Goal: Task Accomplishment & Management: Use online tool/utility

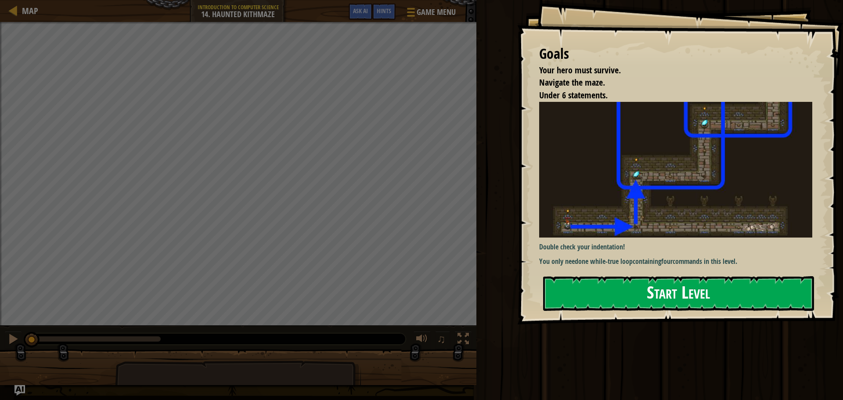
click at [638, 285] on button "Start Level" at bounding box center [678, 293] width 271 height 35
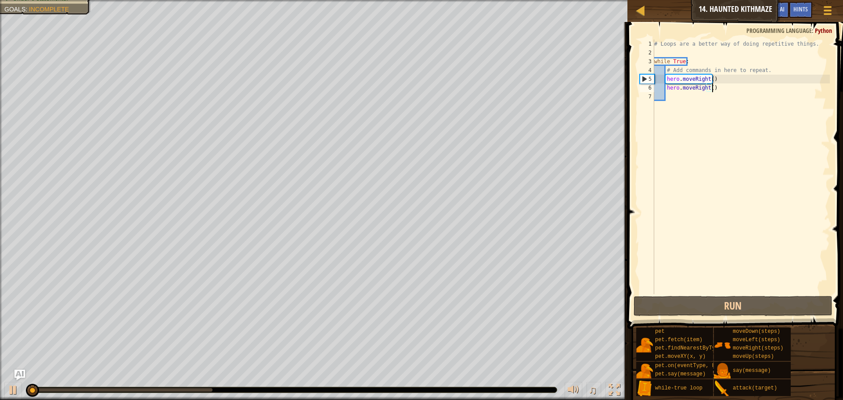
click at [745, 83] on div "# Loops are a better way of doing repetitive things. while True : # Add command…" at bounding box center [740, 175] width 177 height 272
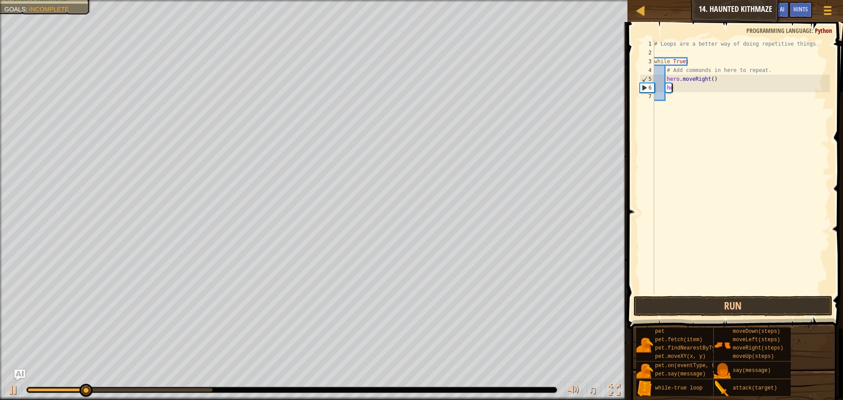
type textarea "h"
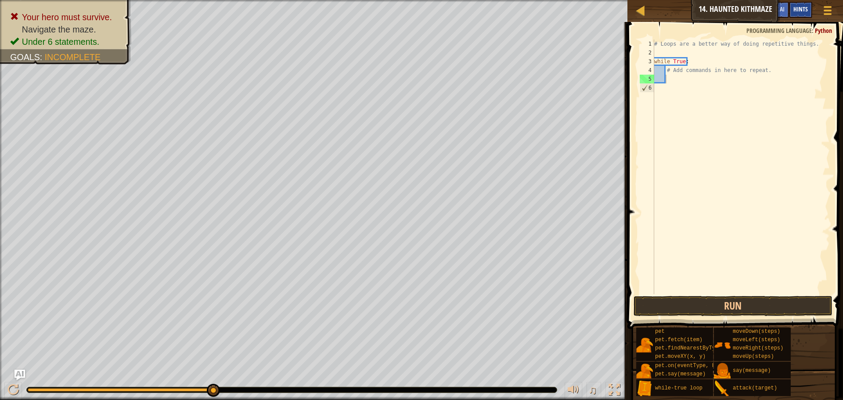
click at [797, 6] on span "Hints" at bounding box center [800, 9] width 14 height 8
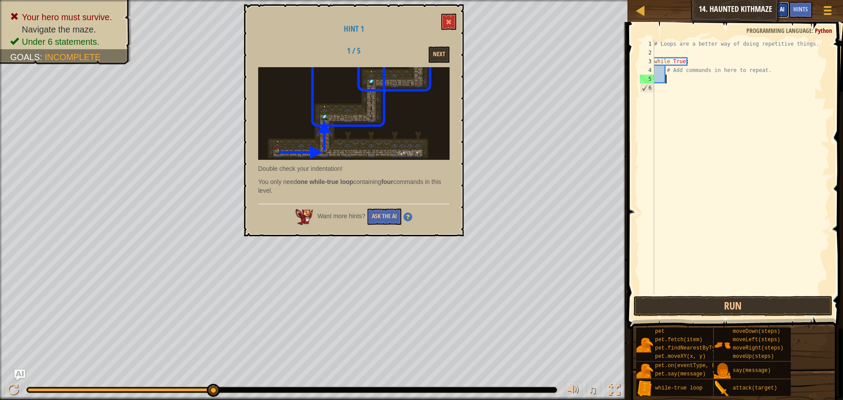
click at [783, 8] on span "Ask AI" at bounding box center [776, 9] width 15 height 8
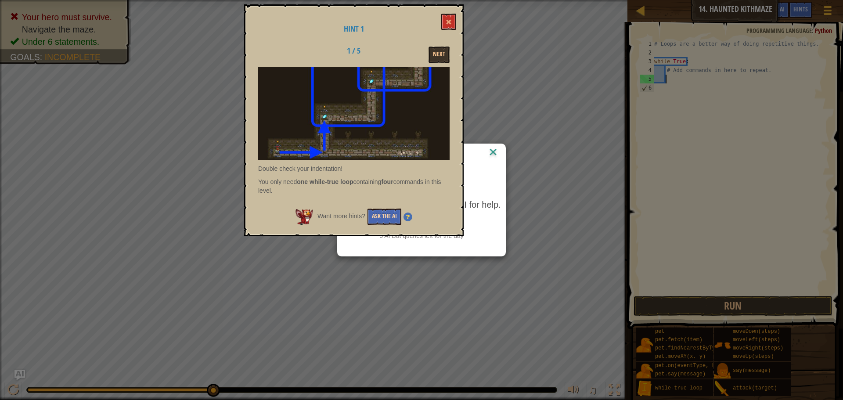
click at [374, 216] on button "Ask the AI" at bounding box center [384, 216] width 34 height 16
click at [388, 209] on button "Ask the AI" at bounding box center [384, 216] width 34 height 16
click at [441, 56] on button "Next" at bounding box center [438, 55] width 21 height 16
click at [438, 53] on button "Next" at bounding box center [438, 55] width 21 height 16
click at [453, 20] on button at bounding box center [448, 22] width 15 height 16
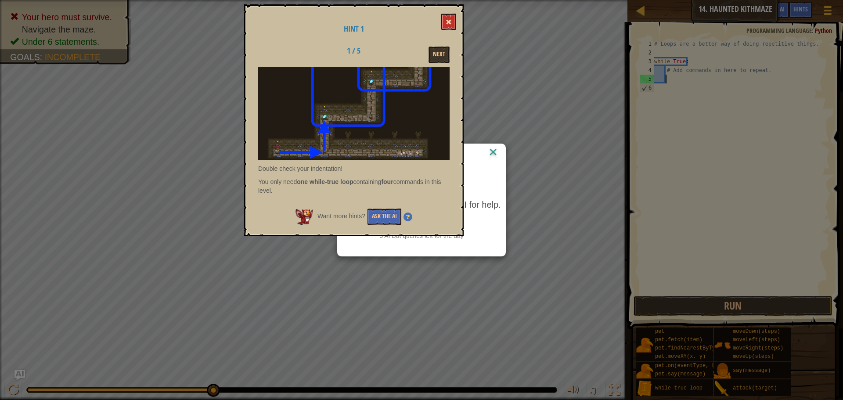
click at [449, 22] on span at bounding box center [448, 22] width 6 height 6
click at [522, 178] on div "AI Hint Need a hint? You can ask the AI for help. Ask the AI 5 AI Bot queries l…" at bounding box center [421, 200] width 843 height 400
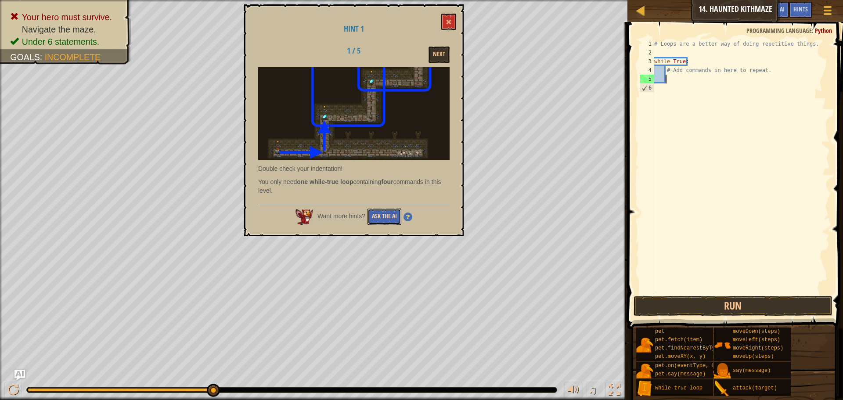
click at [397, 213] on button "Ask the AI" at bounding box center [384, 216] width 34 height 16
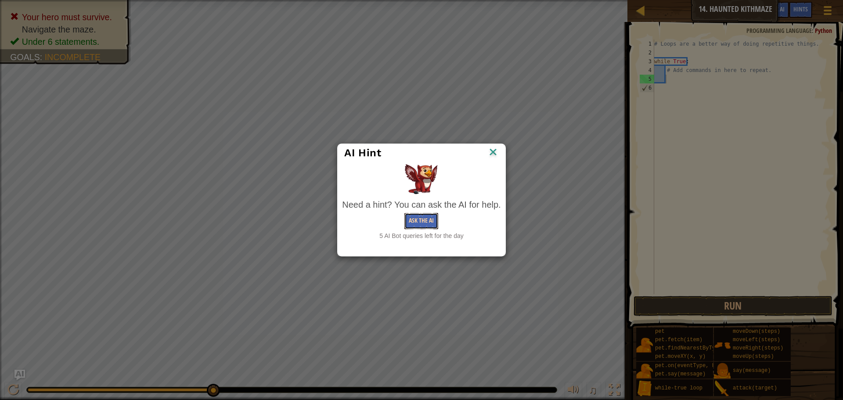
click at [415, 218] on button "Ask the AI" at bounding box center [421, 221] width 34 height 16
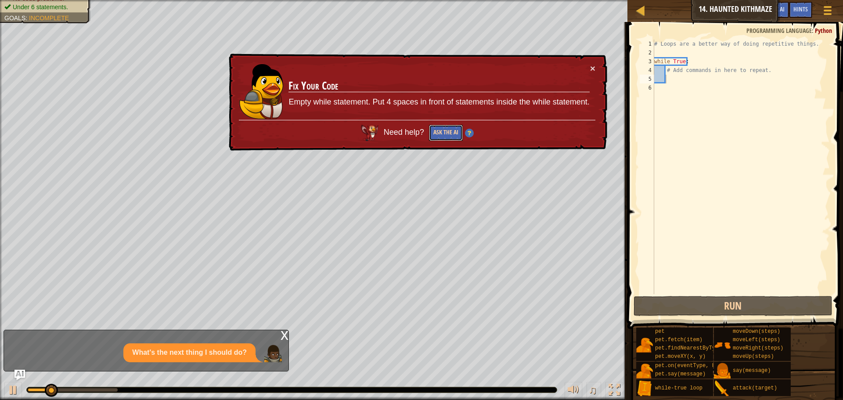
click at [442, 127] on button "Ask the AI" at bounding box center [445, 133] width 34 height 17
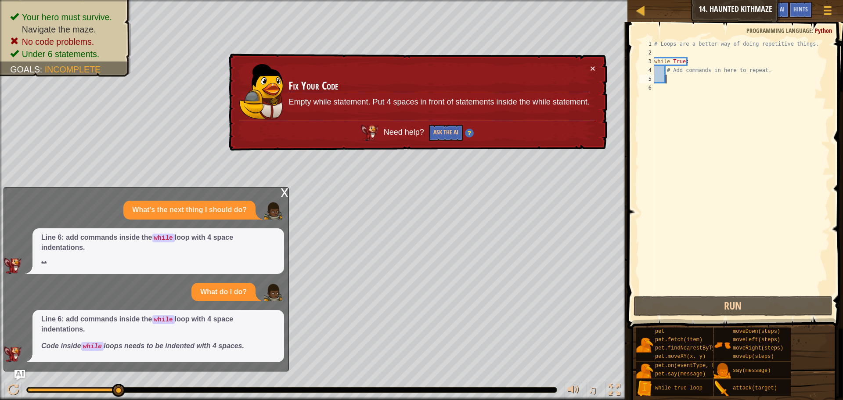
scroll to position [4, 0]
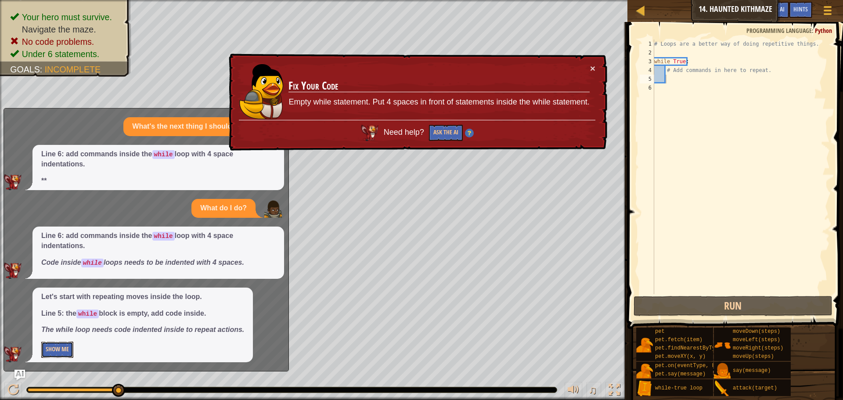
click at [66, 344] on button "Show Me" at bounding box center [57, 349] width 32 height 16
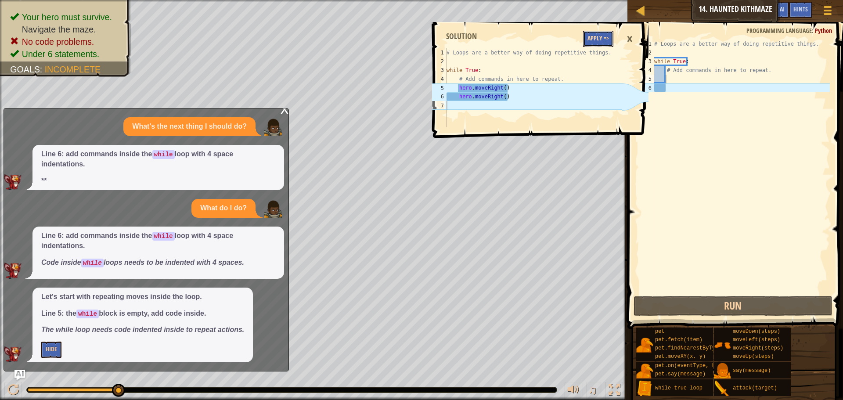
click at [599, 35] on button "Apply =>" at bounding box center [598, 39] width 30 height 16
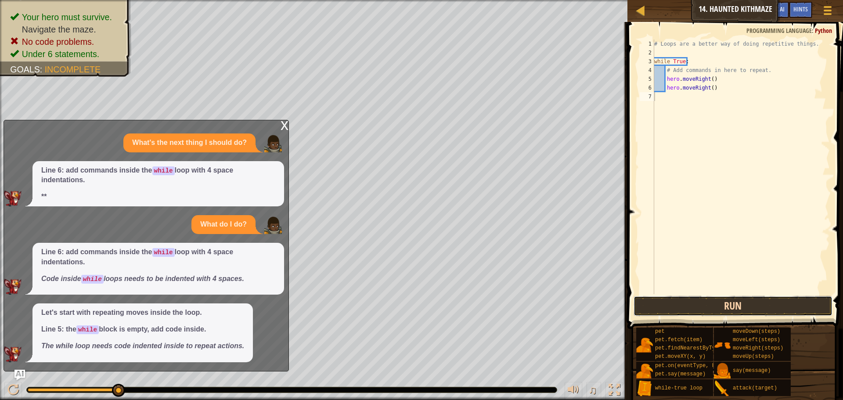
click at [697, 302] on button "Run" at bounding box center [732, 306] width 199 height 20
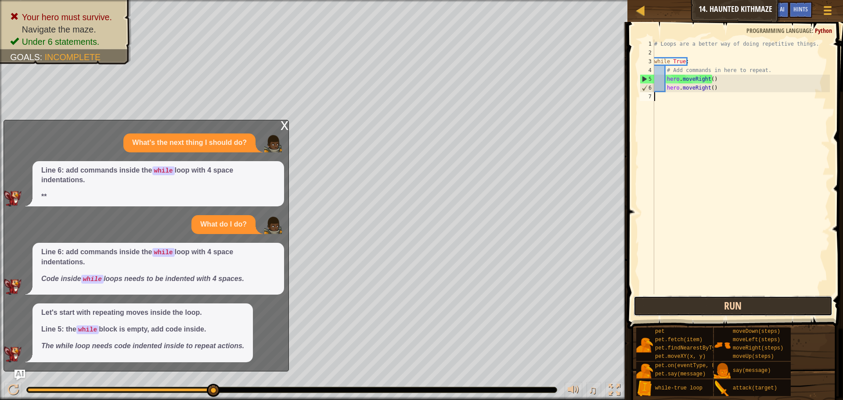
click at [703, 301] on button "Run" at bounding box center [732, 306] width 199 height 20
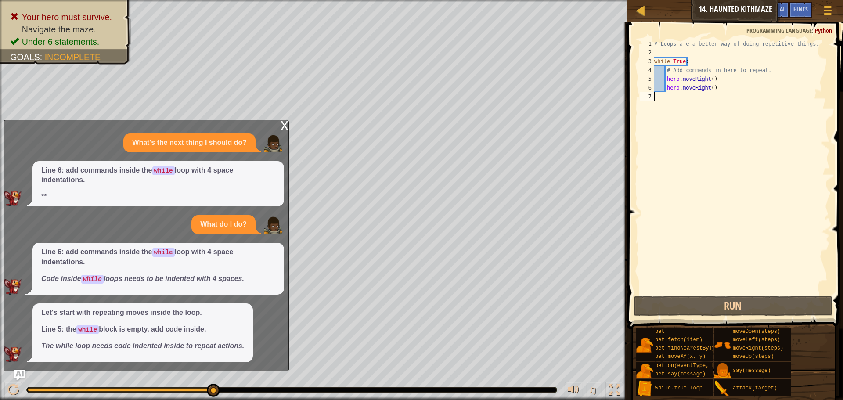
type textarea "hero.moveRight()"
click at [280, 124] on div "Map Introduction to Computer Science 14. Haunted Kithmaze Game Menu Done Hints …" at bounding box center [421, 200] width 843 height 400
click at [280, 124] on div "x" at bounding box center [284, 124] width 8 height 9
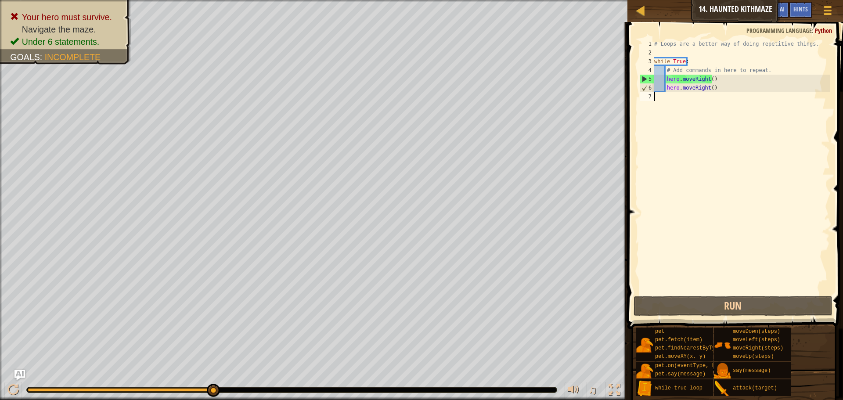
click at [728, 91] on div "# Loops are a better way of doing repetitive things. while True : # Add command…" at bounding box center [740, 175] width 177 height 272
click at [730, 90] on div "# Loops are a better way of doing repetitive things. while True : # Add command…" at bounding box center [740, 166] width 177 height 255
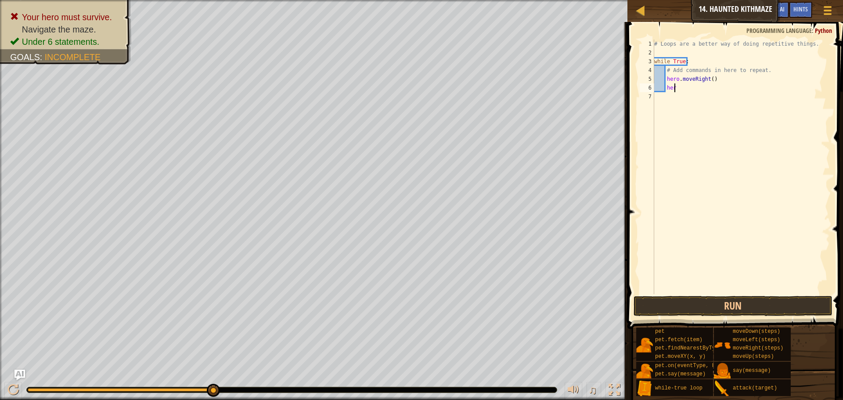
type textarea "h"
drag, startPoint x: 709, startPoint y: 80, endPoint x: 705, endPoint y: 83, distance: 5.6
click at [707, 80] on div "# Loops are a better way of doing repetitive things. while True : # Add command…" at bounding box center [740, 175] width 177 height 272
click at [708, 77] on div "# Loops are a better way of doing repetitive things. while True : # Add command…" at bounding box center [740, 166] width 177 height 255
click at [675, 300] on button "Run" at bounding box center [732, 306] width 199 height 20
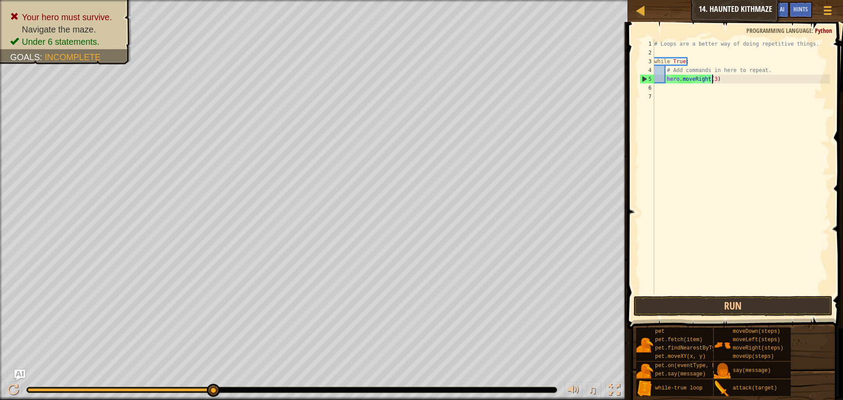
scroll to position [4, 5]
type textarea "hero.moveRight(3)"
click at [678, 305] on button "Run" at bounding box center [732, 306] width 199 height 20
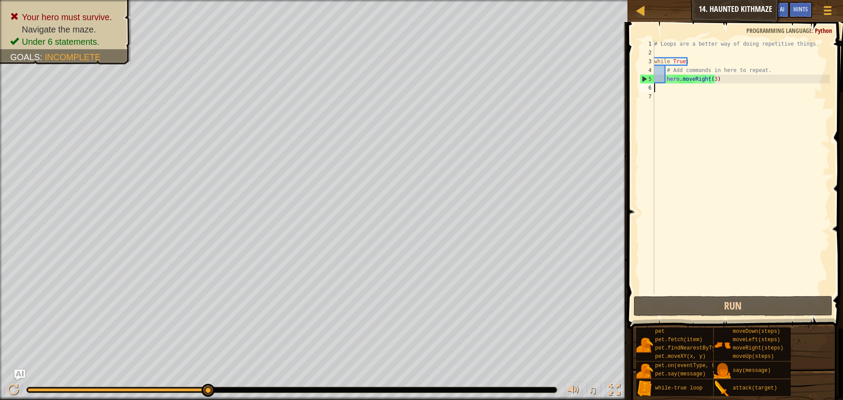
click at [684, 92] on div "# Loops are a better way of doing repetitive things. while True : # Add command…" at bounding box center [740, 175] width 177 height 272
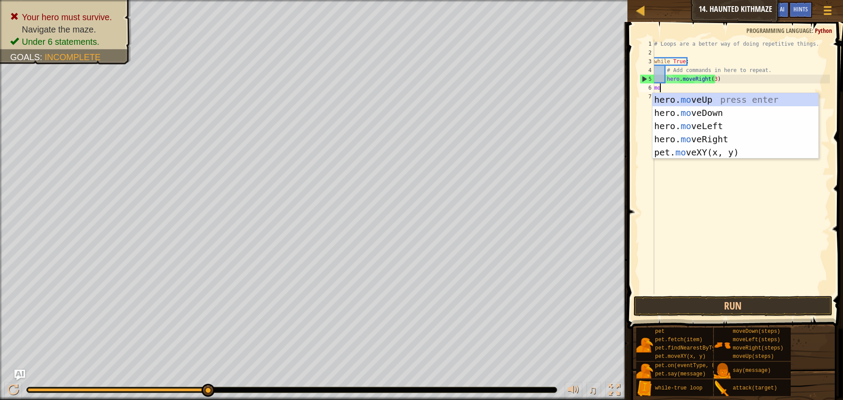
scroll to position [4, 0]
type textarea "move"
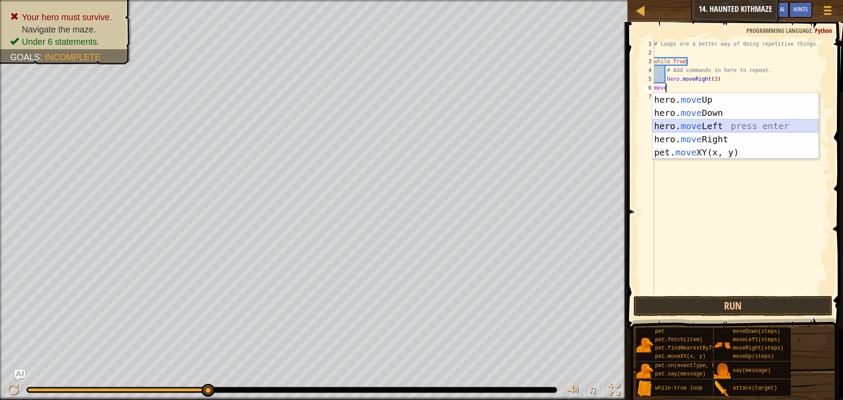
click at [726, 124] on div "hero. move Up press enter hero. move Down press enter hero. move Left press ent…" at bounding box center [735, 139] width 166 height 92
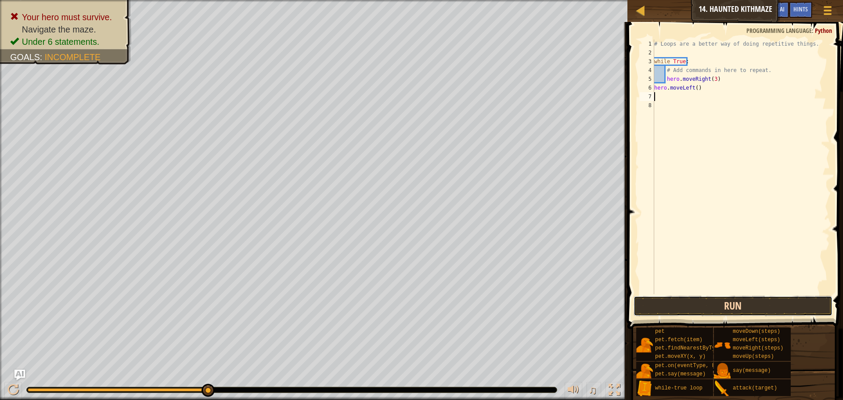
click at [733, 302] on button "Run" at bounding box center [732, 306] width 199 height 20
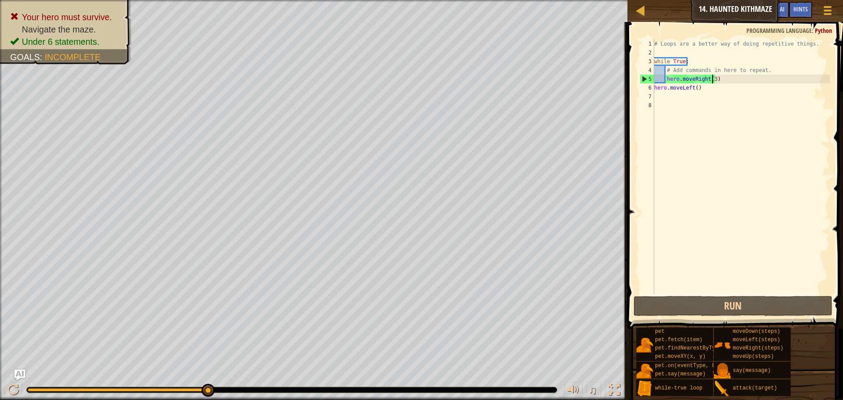
click at [711, 79] on div "# Loops are a better way of doing repetitive things. while True : # Add command…" at bounding box center [740, 175] width 177 height 272
type textarea "hero.moveRight()"
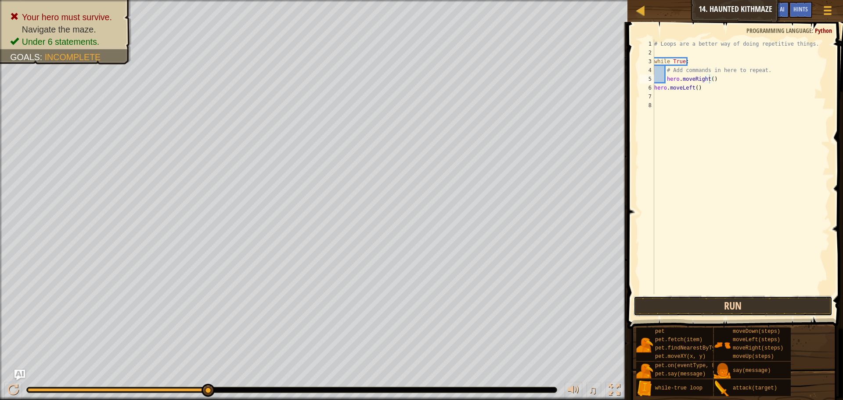
click at [717, 308] on button "Run" at bounding box center [732, 306] width 199 height 20
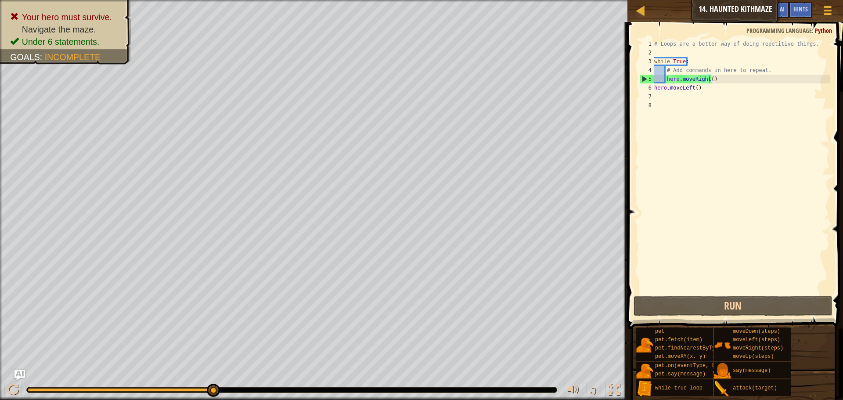
click at [16, 379] on img "Ask AI" at bounding box center [19, 375] width 11 height 11
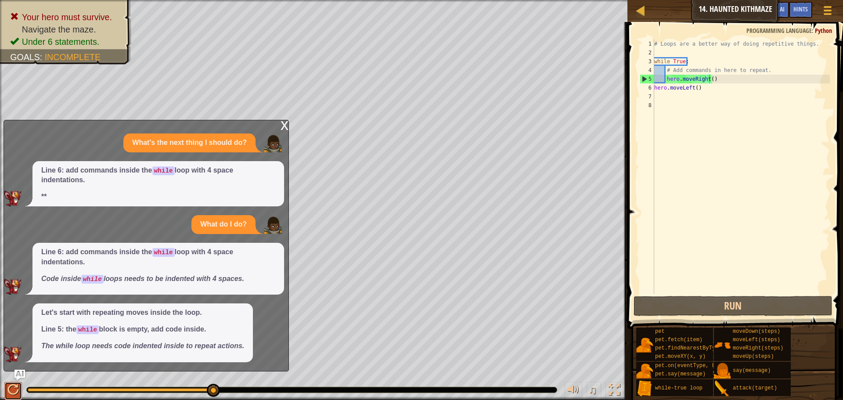
click at [15, 384] on div at bounding box center [12, 389] width 11 height 11
click at [756, 14] on div "Map Introduction to Computer Science 14. Haunted Kithmaze Game Menu Done Hints …" at bounding box center [734, 11] width 215 height 22
click at [786, 10] on button "Ask AI" at bounding box center [777, 10] width 24 height 16
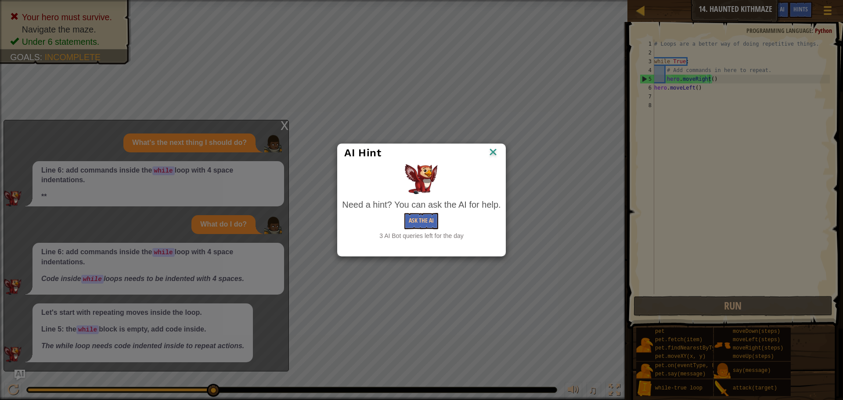
click at [522, 174] on div "AI Hint Need a hint? You can ask the AI for help. Ask the AI 3 AI Bot queries l…" at bounding box center [421, 200] width 843 height 400
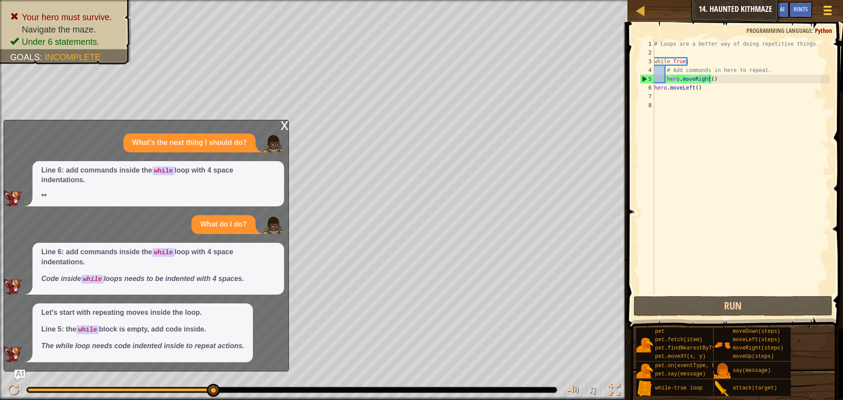
click at [829, 9] on div at bounding box center [827, 10] width 12 height 13
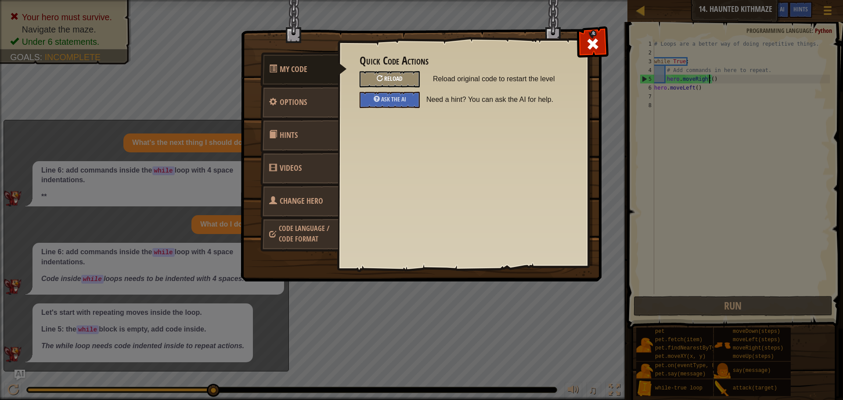
click at [391, 73] on div "Reload" at bounding box center [389, 79] width 60 height 16
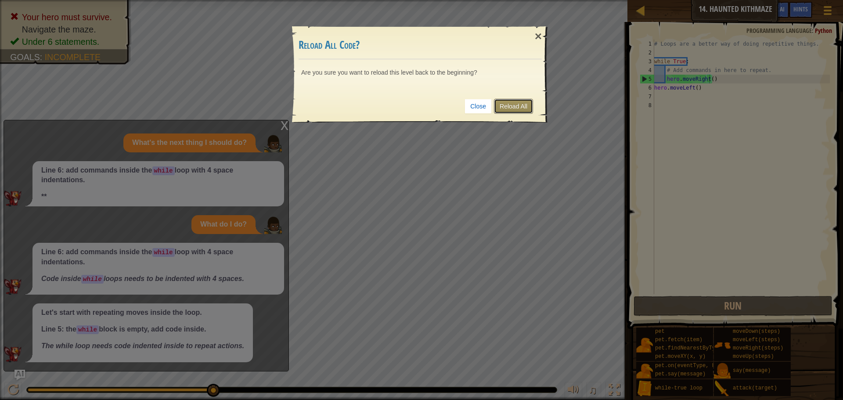
click at [522, 106] on link "Reload All" at bounding box center [513, 106] width 39 height 15
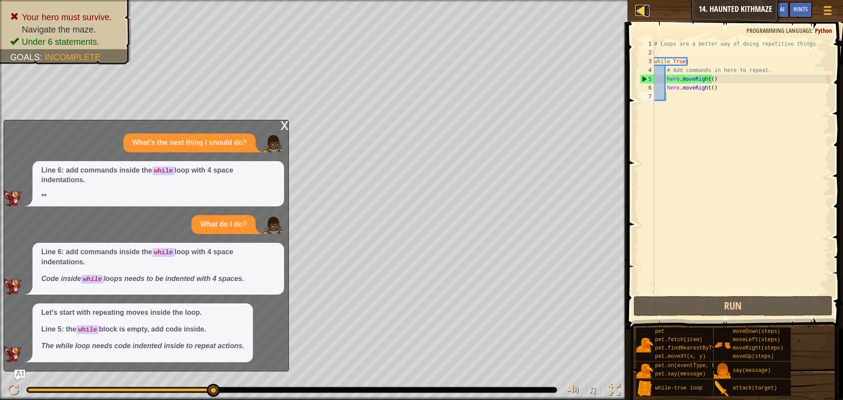
click at [637, 11] on div at bounding box center [640, 10] width 11 height 11
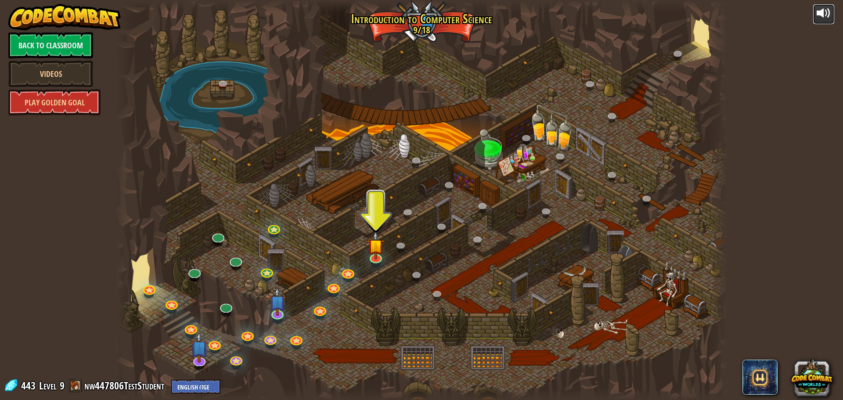
click at [817, 16] on div at bounding box center [823, 13] width 14 height 14
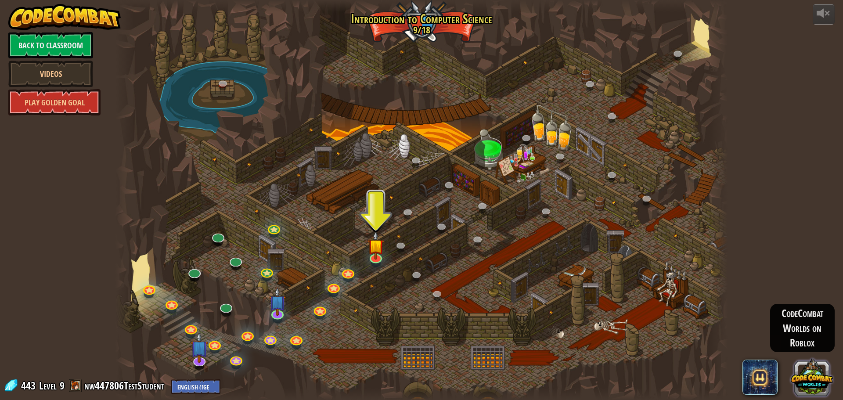
click at [811, 371] on button at bounding box center [811, 376] width 42 height 42
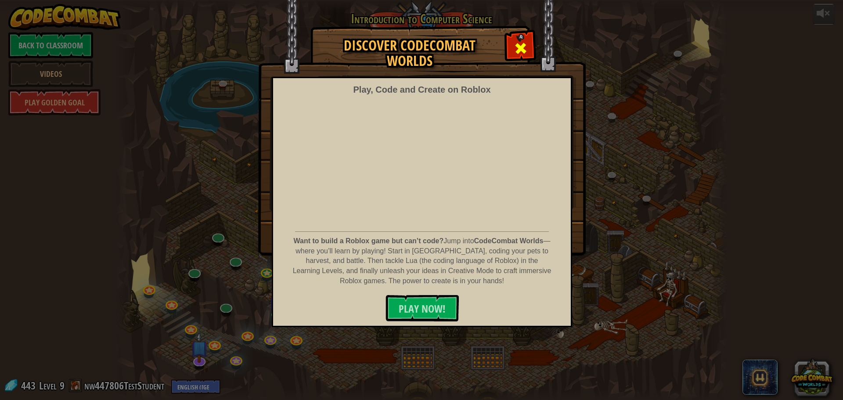
click at [517, 45] on span at bounding box center [520, 48] width 14 height 14
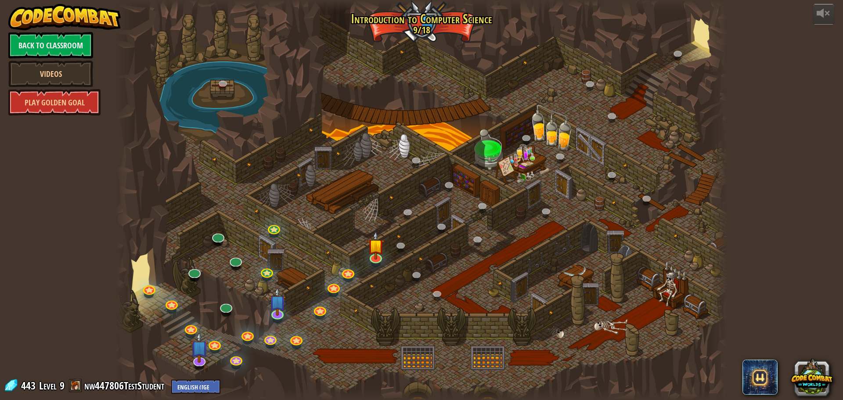
click at [491, 356] on div at bounding box center [421, 200] width 612 height 400
click at [380, 253] on img at bounding box center [375, 238] width 16 height 37
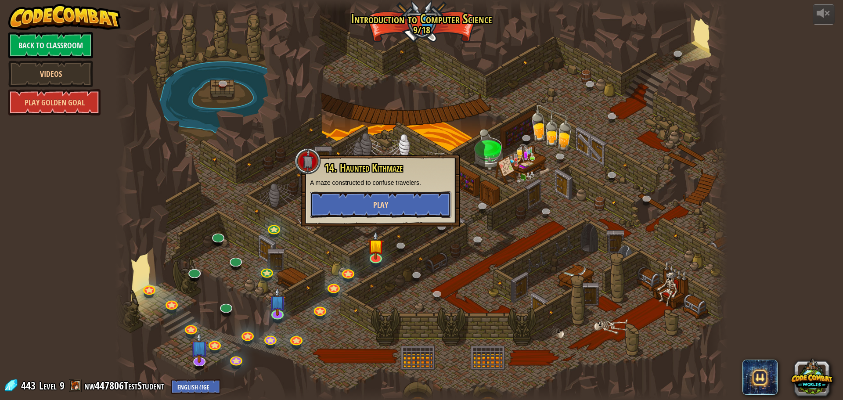
click at [365, 201] on button "Play" at bounding box center [380, 204] width 141 height 26
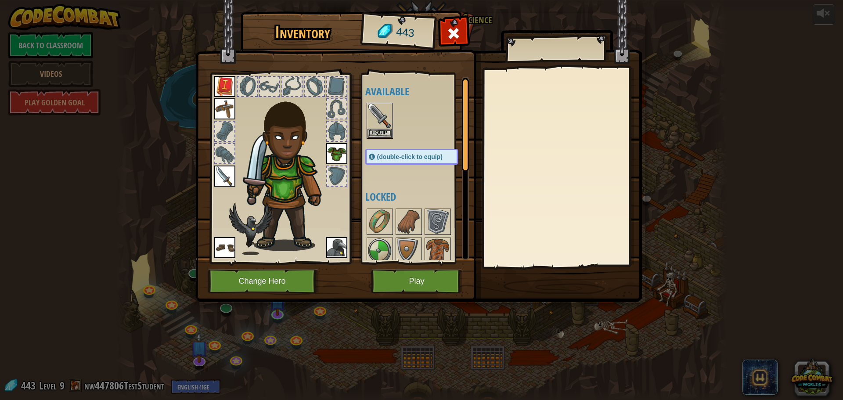
click at [535, 131] on div at bounding box center [561, 167] width 155 height 197
click at [388, 131] on button "Equip" at bounding box center [379, 132] width 25 height 9
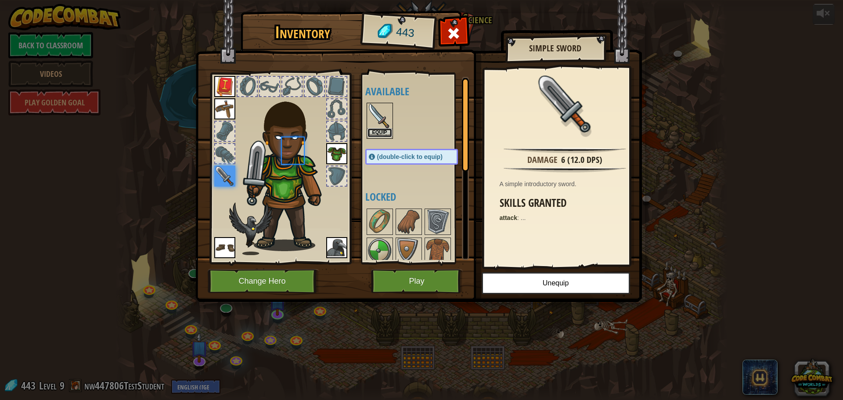
click at [388, 130] on button "Equip" at bounding box center [379, 132] width 25 height 9
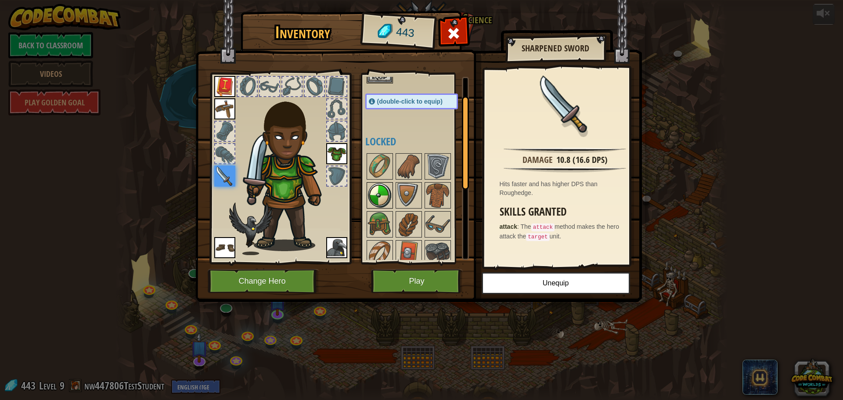
scroll to position [179, 0]
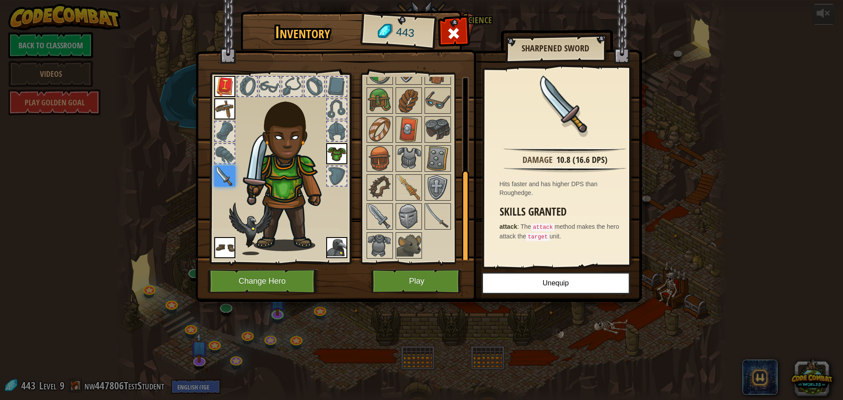
click at [121, 122] on div "Inventory 443 Available Equip Equip Equip Equip Equip Equip (double-click to eq…" at bounding box center [421, 200] width 843 height 400
click at [456, 37] on span at bounding box center [453, 33] width 14 height 14
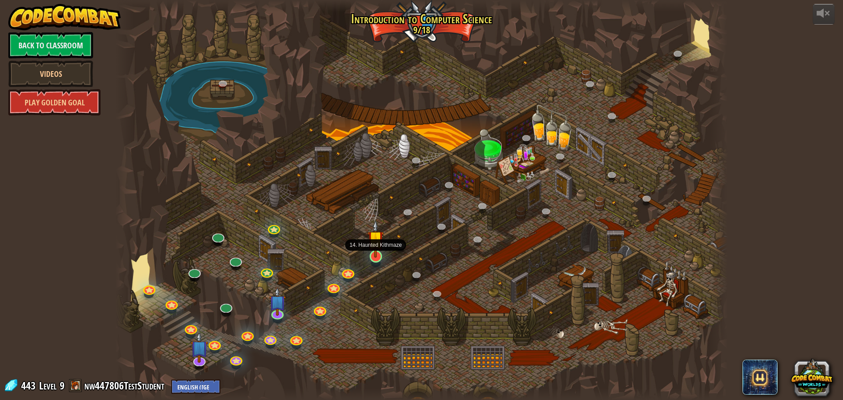
click at [378, 248] on img at bounding box center [375, 238] width 16 height 37
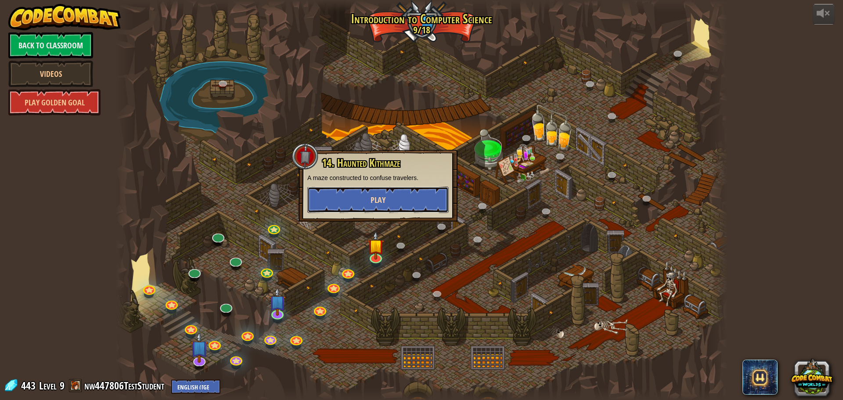
click at [366, 201] on button "Play" at bounding box center [377, 200] width 141 height 26
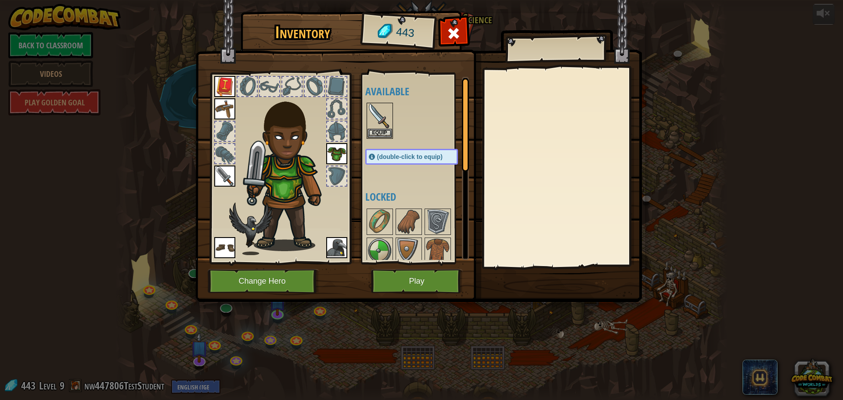
click at [410, 266] on img at bounding box center [418, 142] width 446 height 319
click at [407, 280] on button "Play" at bounding box center [417, 281] width 92 height 24
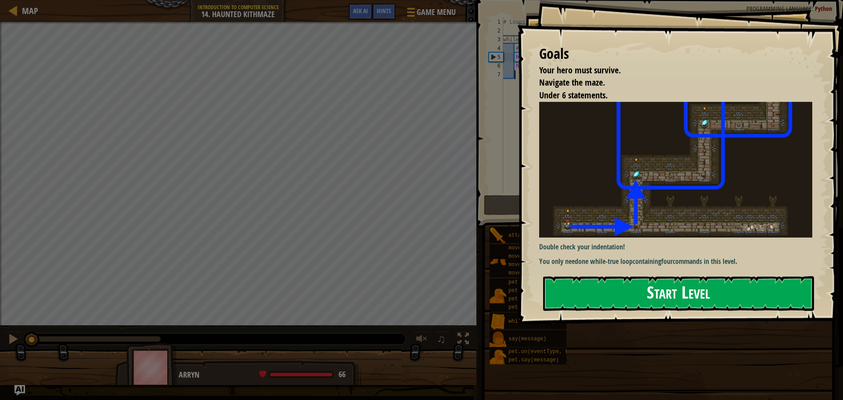
click at [610, 304] on button "Start Level" at bounding box center [678, 293] width 271 height 35
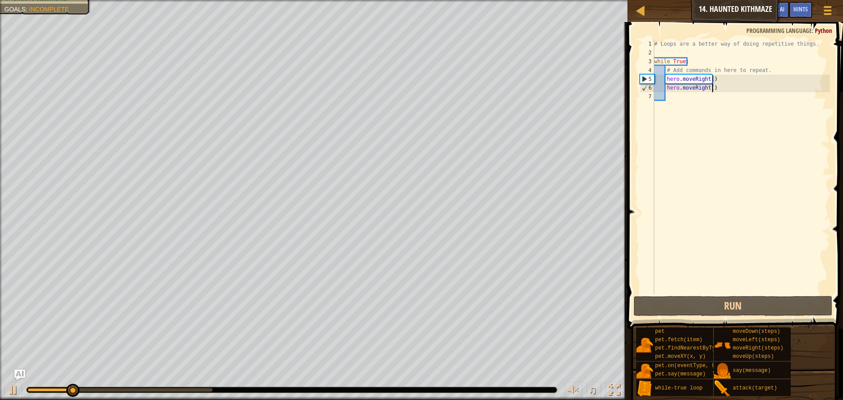
click at [711, 84] on div "# Loops are a better way of doing repetitive things. while True : # Add command…" at bounding box center [740, 175] width 177 height 272
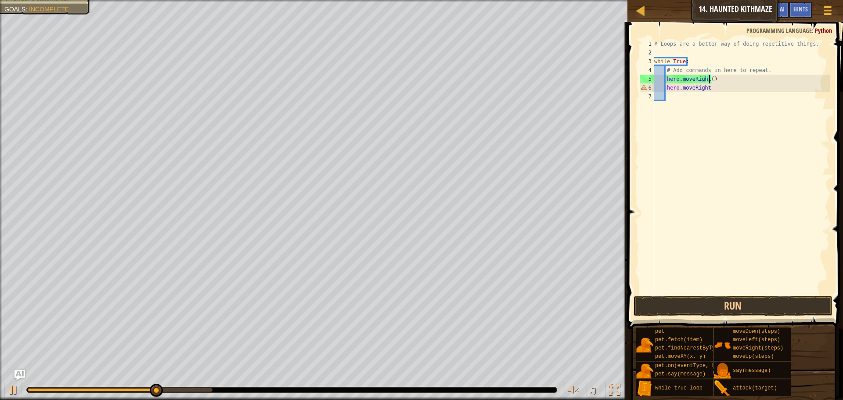
click at [709, 77] on div "# Loops are a better way of doing repetitive things. while True : # Add command…" at bounding box center [740, 175] width 177 height 272
click at [712, 80] on div "# Loops are a better way of doing repetitive things. while True : # Add command…" at bounding box center [740, 175] width 177 height 272
click at [710, 88] on div "# Loops are a better way of doing repetitive things. while True : # Add command…" at bounding box center [740, 175] width 177 height 272
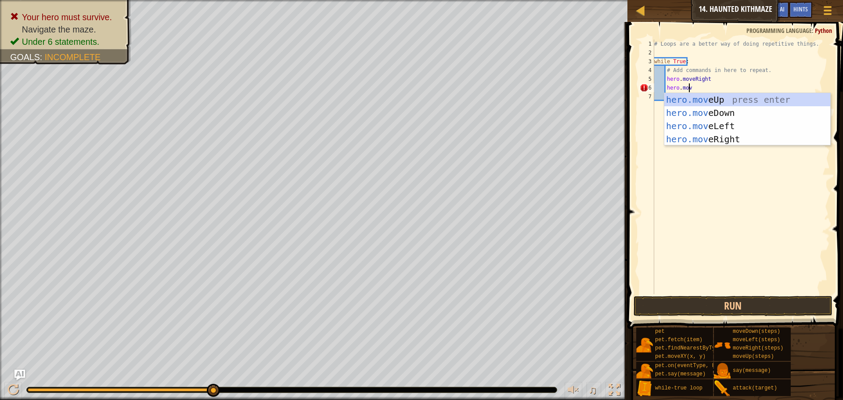
scroll to position [4, 3]
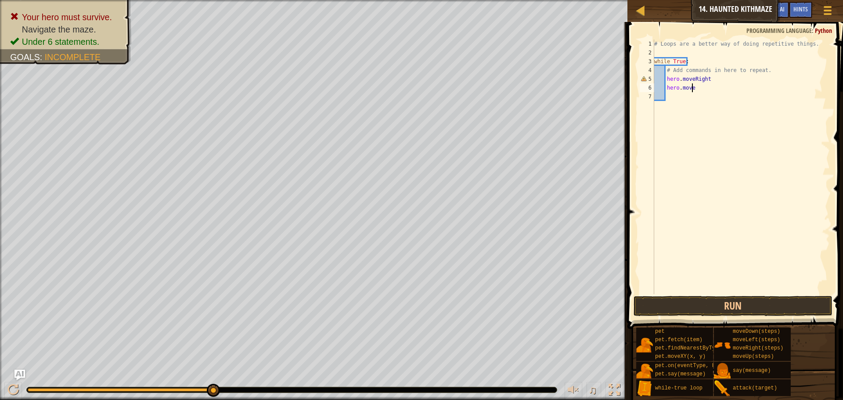
click at [706, 78] on div "# Loops are a better way of doing repetitive things. while True : # Add command…" at bounding box center [740, 175] width 177 height 272
click at [731, 307] on button "Run" at bounding box center [732, 306] width 199 height 20
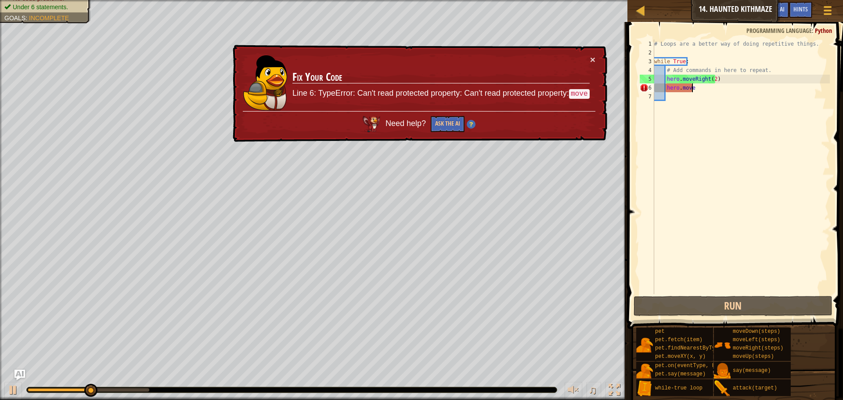
click at [696, 87] on div "# Loops are a better way of doing repetitive things. while True : # Add command…" at bounding box center [740, 175] width 177 height 272
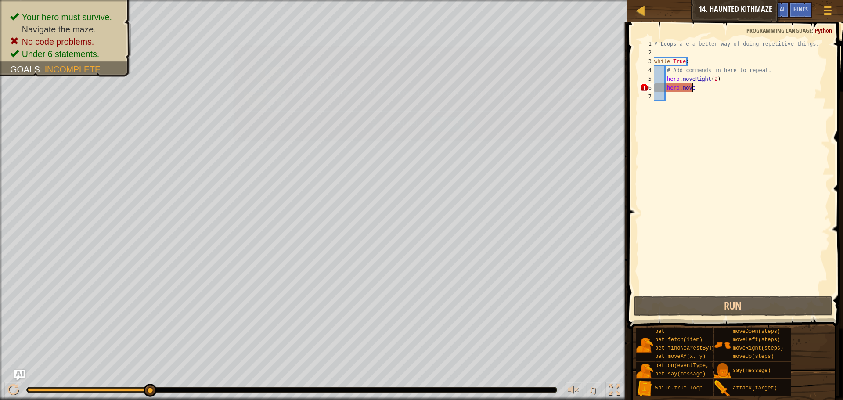
scroll to position [4, 3]
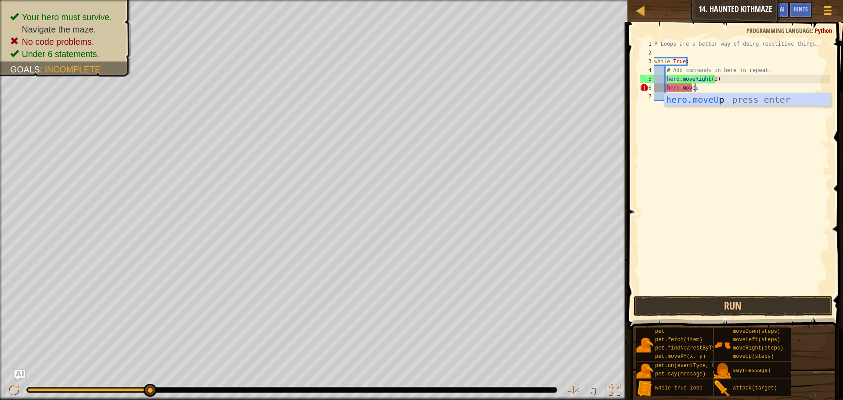
type textarea "hero.moveup"
click at [701, 96] on div "hero.moveUp press enter" at bounding box center [747, 112] width 166 height 39
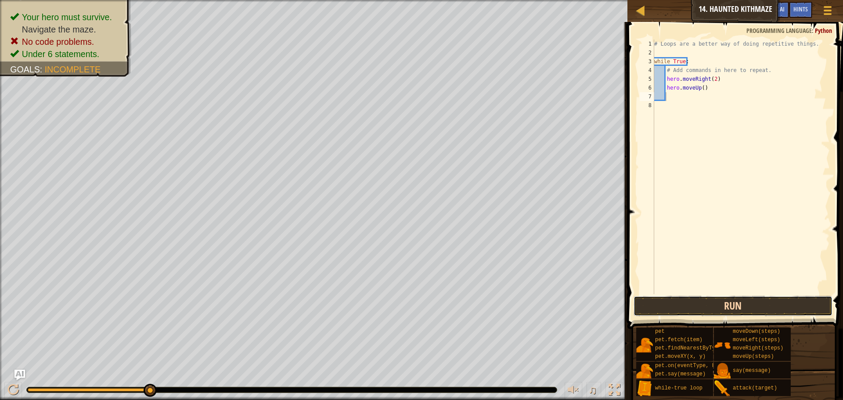
click at [712, 309] on button "Run" at bounding box center [732, 306] width 199 height 20
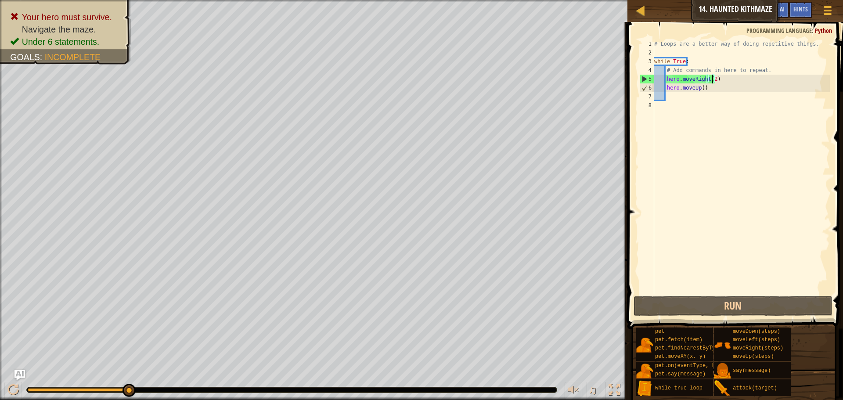
click at [713, 78] on div "# Loops are a better way of doing repetitive things. while True : # Add command…" at bounding box center [740, 175] width 177 height 272
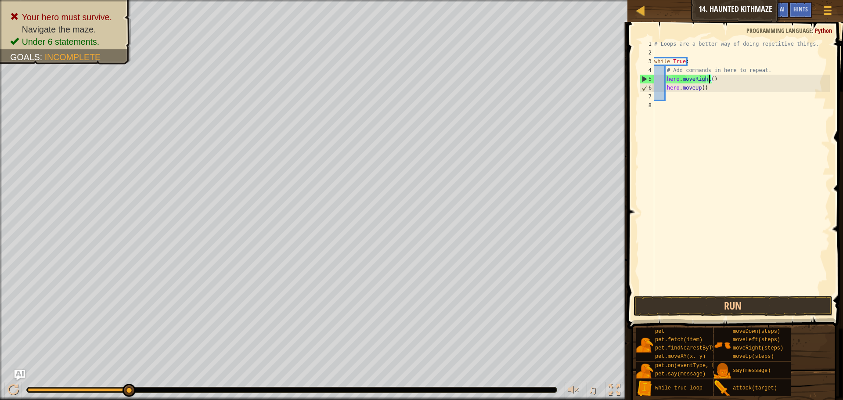
scroll to position [4, 5]
click at [700, 302] on button "Run" at bounding box center [732, 306] width 199 height 20
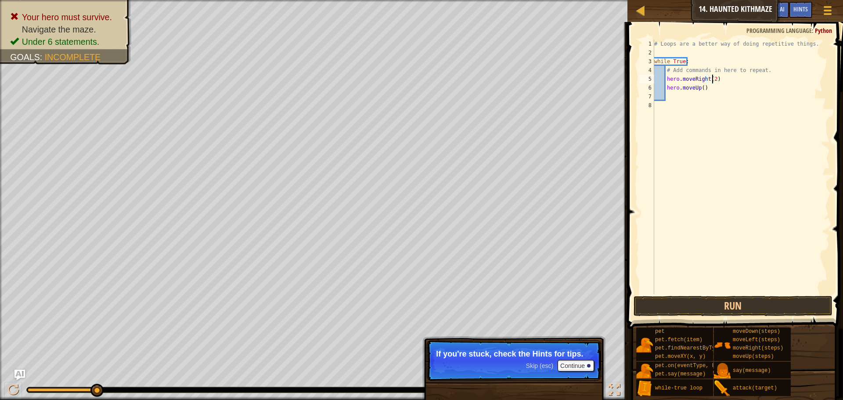
click at [700, 86] on div "# Loops are a better way of doing repetitive things. while True : # Add command…" at bounding box center [740, 175] width 177 height 272
type textarea "hero.moveUp(2)"
click at [706, 304] on button "Run" at bounding box center [732, 306] width 199 height 20
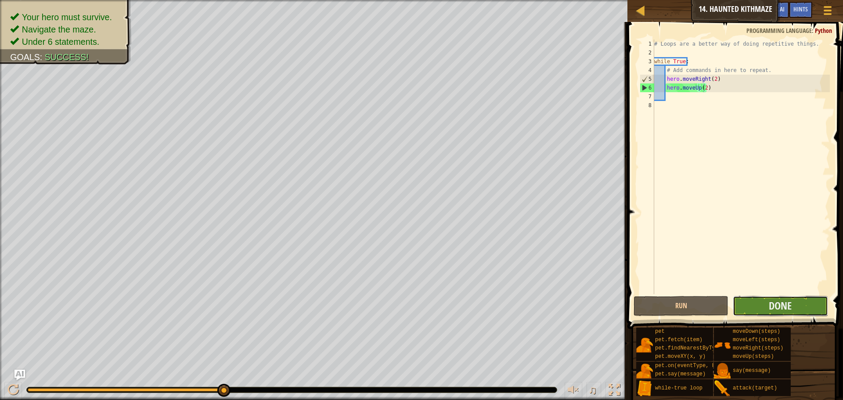
click at [737, 302] on button "Done" at bounding box center [779, 306] width 95 height 20
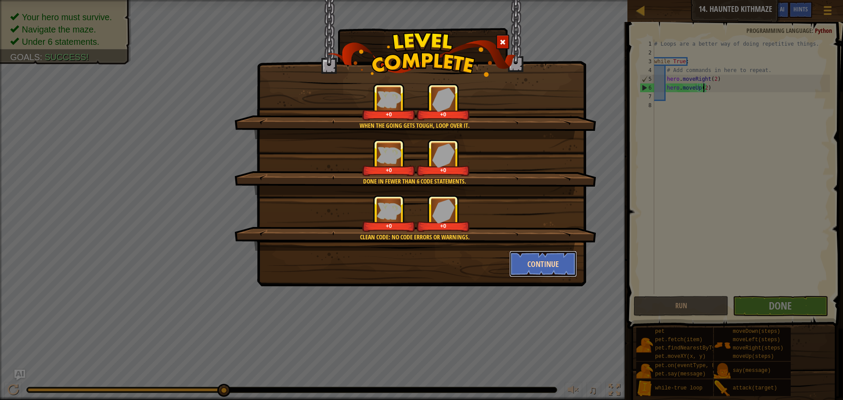
click at [547, 257] on button "Continue" at bounding box center [543, 264] width 68 height 26
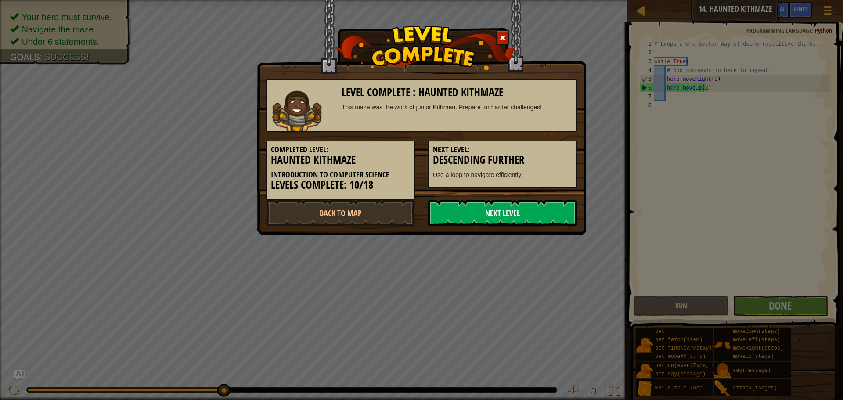
click at [550, 204] on link "Next Level" at bounding box center [502, 213] width 149 height 26
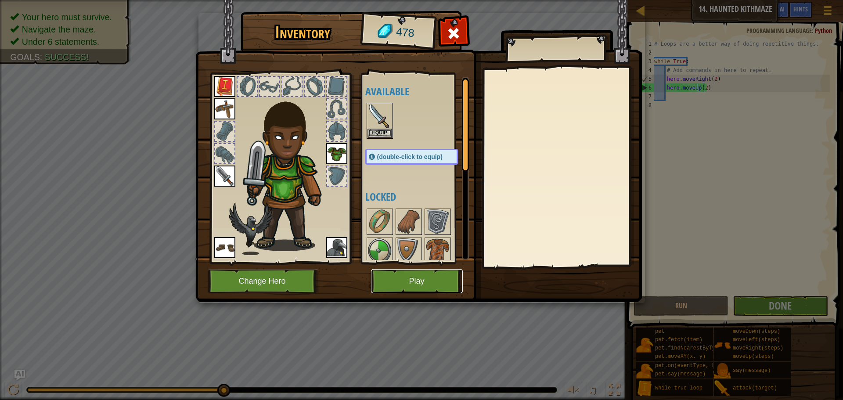
click at [392, 270] on button "Play" at bounding box center [417, 281] width 92 height 24
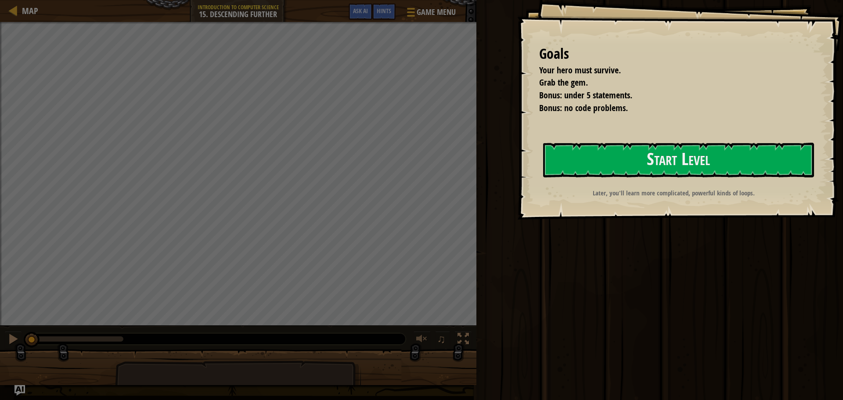
click at [530, 136] on div "Goals Your hero must survive. Grab the gem. Bonus: under 5 statements. Bonus: n…" at bounding box center [680, 109] width 326 height 219
click at [530, 135] on div "Goals Your hero must survive. Grab the gem. Bonus: under 5 statements. Bonus: n…" at bounding box center [680, 109] width 326 height 219
click at [574, 157] on button "Start Level" at bounding box center [678, 160] width 271 height 35
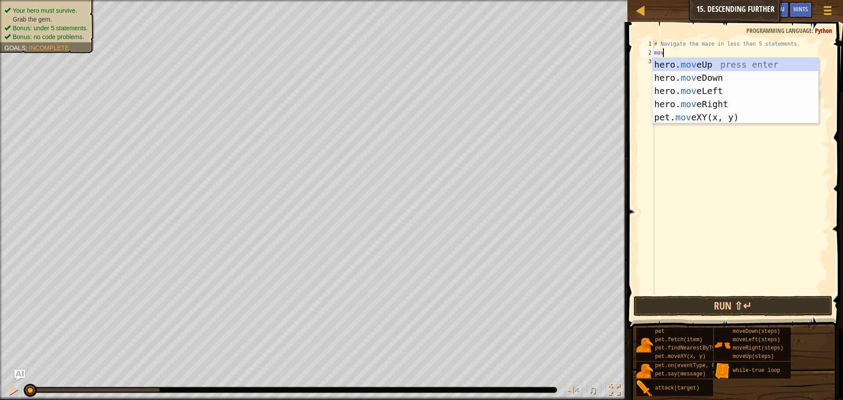
scroll to position [4, 0]
type textarea "move"
click at [717, 100] on div "hero. move Up press enter hero. move Down press enter hero. move Left press ent…" at bounding box center [735, 104] width 166 height 92
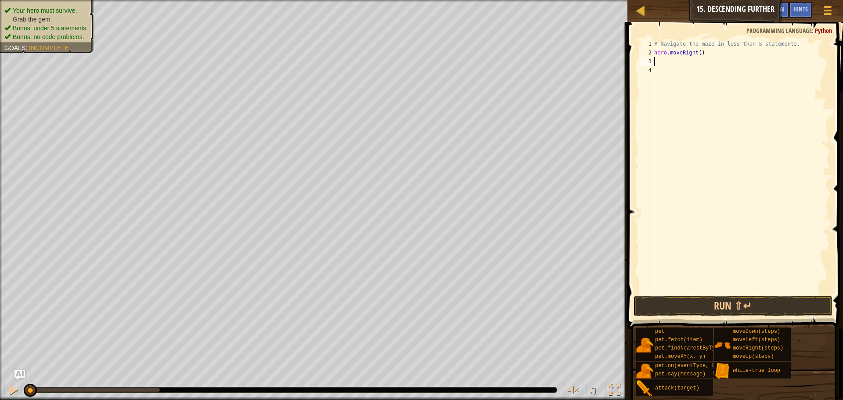
scroll to position [4, 0]
click at [741, 302] on button "Run ⇧↵" at bounding box center [732, 306] width 199 height 20
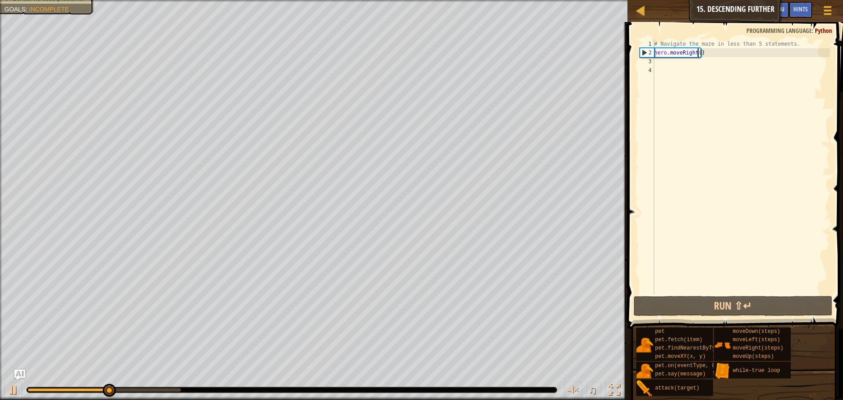
click at [696, 51] on div "# Navigate the maze in less than 5 statements. hero . moveRight ( )" at bounding box center [740, 175] width 177 height 272
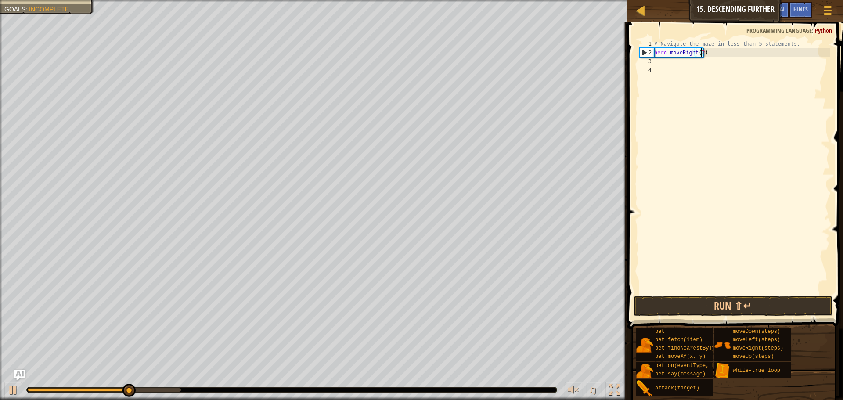
scroll to position [4, 4]
type textarea "hero.moveRight(2)"
click at [689, 300] on button "Run ⇧↵" at bounding box center [732, 306] width 199 height 20
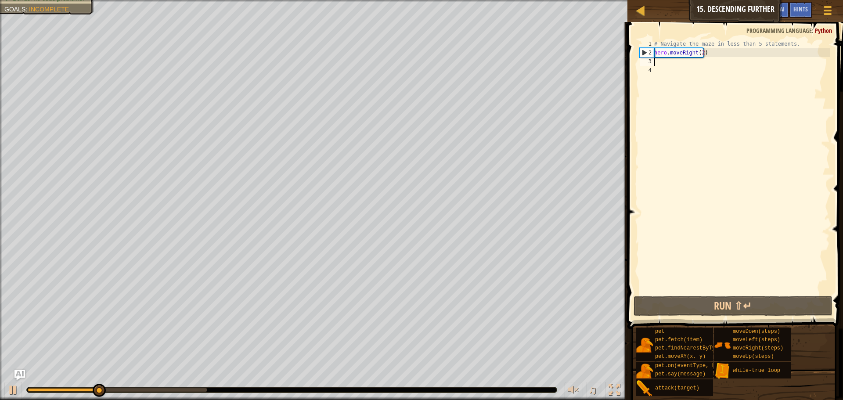
click at [655, 61] on div "# Navigate the maze in less than 5 statements. hero . moveRight ( 2 )" at bounding box center [740, 175] width 177 height 272
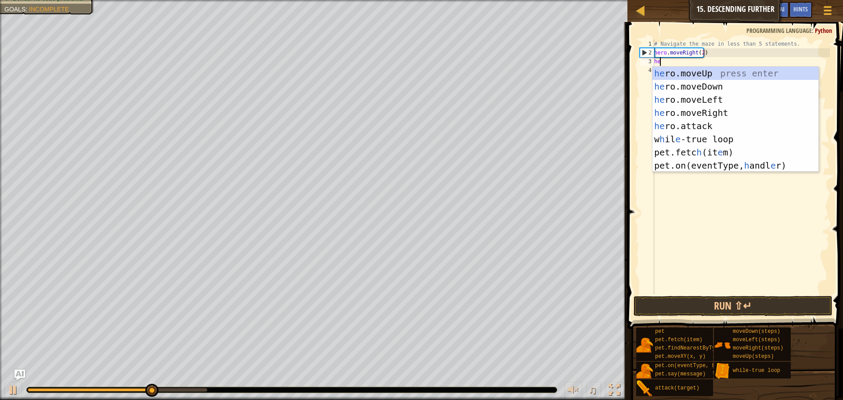
type textarea "hero"
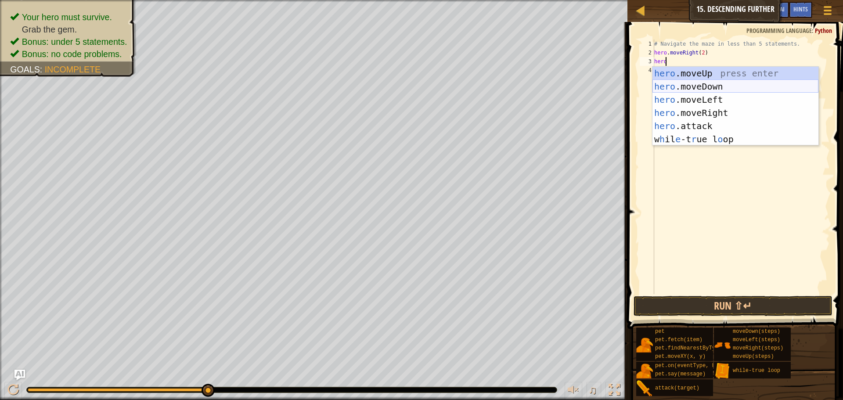
click at [707, 86] on div "hero .moveUp press enter hero .moveDown press enter hero .moveLeft press enter …" at bounding box center [735, 119] width 166 height 105
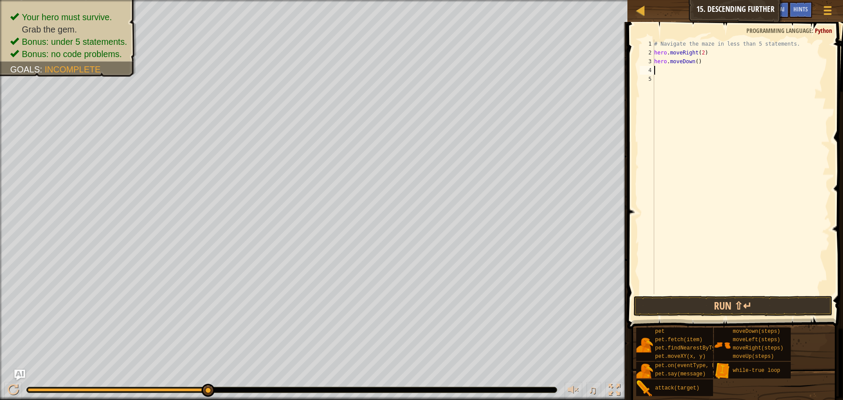
scroll to position [4, 0]
click at [729, 300] on button "Run ⇧↵" at bounding box center [732, 306] width 199 height 20
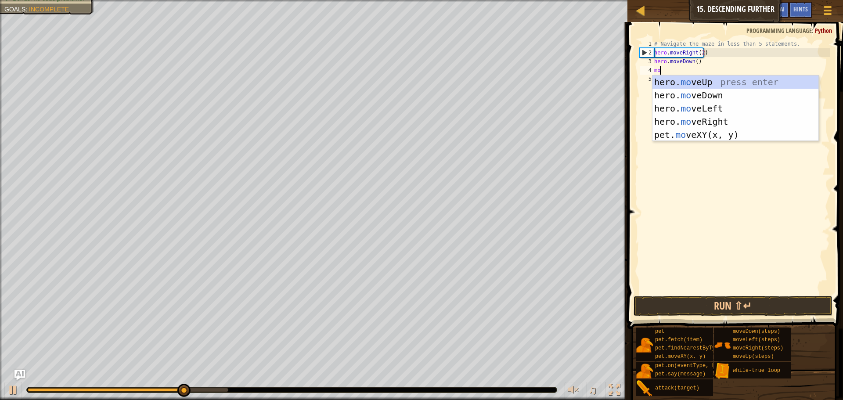
type textarea "move"
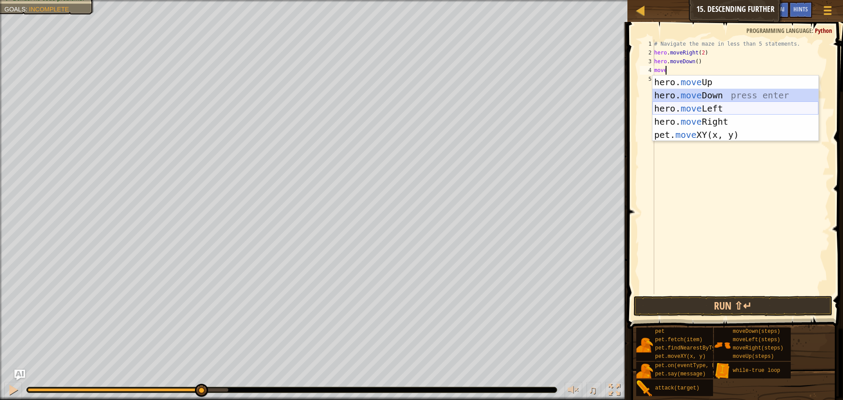
drag, startPoint x: 718, startPoint y: 102, endPoint x: 713, endPoint y: 102, distance: 5.3
click at [713, 102] on div "hero. move Up press enter hero. move Down press enter hero. move Left press ent…" at bounding box center [735, 121] width 166 height 92
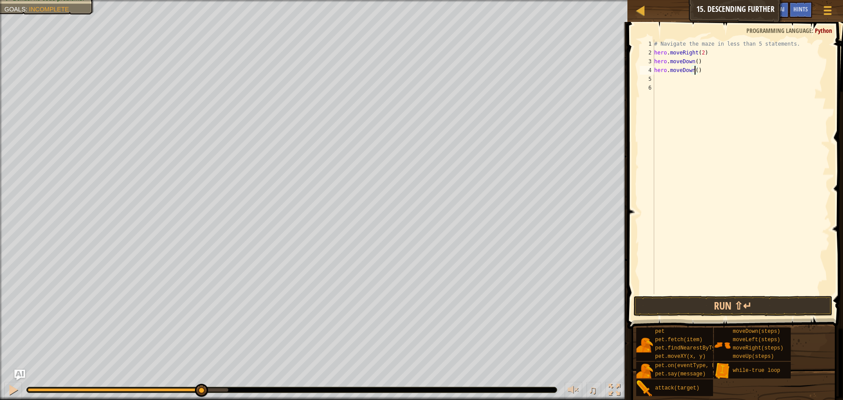
click at [695, 70] on div "# Navigate the maze in less than 5 statements. hero . moveRight ( 2 ) hero . mo…" at bounding box center [740, 175] width 177 height 272
type textarea "hero)"
click at [695, 70] on div "# Navigate the maze in less than 5 statements. hero . moveRight ( 2 ) hero . mo…" at bounding box center [740, 175] width 177 height 272
type textarea "h"
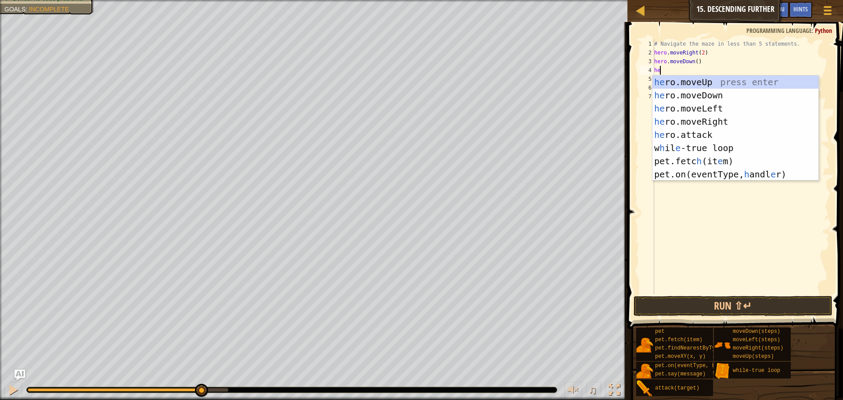
scroll to position [4, 0]
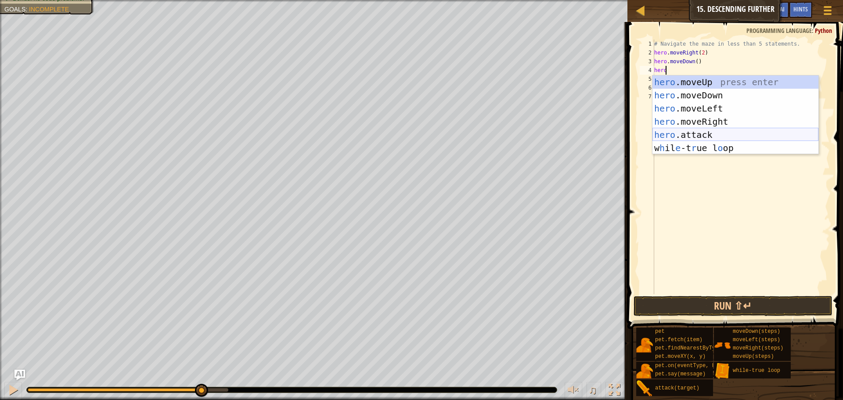
type textarea "hero"
click at [675, 116] on div "hero .moveUp press enter hero .moveDown press enter hero .moveLeft press enter …" at bounding box center [735, 127] width 166 height 105
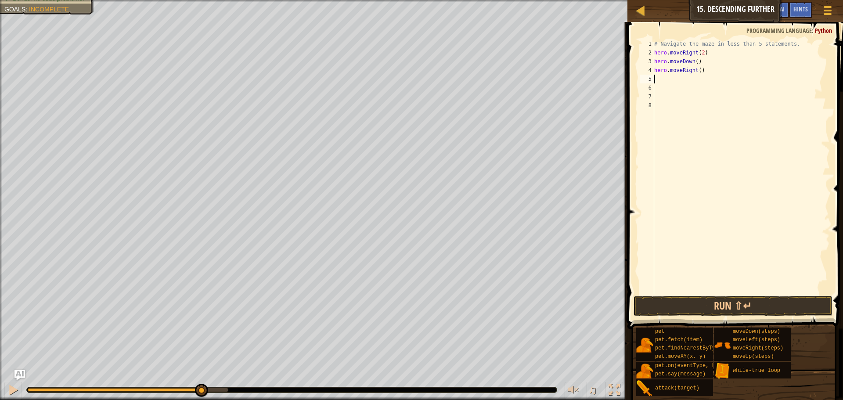
scroll to position [4, 0]
click at [696, 70] on div "# Navigate the maze in less than 5 statements. hero . moveRight ( 2 ) hero . mo…" at bounding box center [740, 175] width 177 height 272
type textarea "hero.moveRight(2)"
click at [725, 300] on button "Run ⇧↵" at bounding box center [732, 306] width 199 height 20
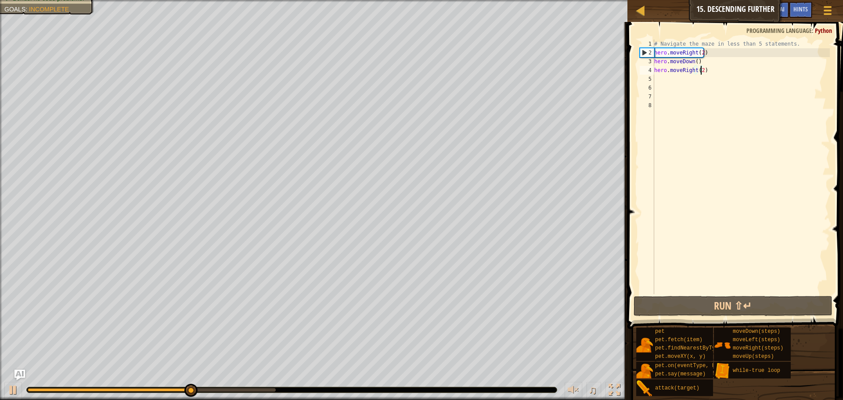
click at [706, 86] on div "# Navigate the maze in less than 5 statements. hero . moveRight ( 2 ) hero . mo…" at bounding box center [740, 175] width 177 height 272
click at [708, 75] on div "# Navigate the maze in less than 5 statements. hero . moveRight ( 2 ) hero . mo…" at bounding box center [740, 175] width 177 height 272
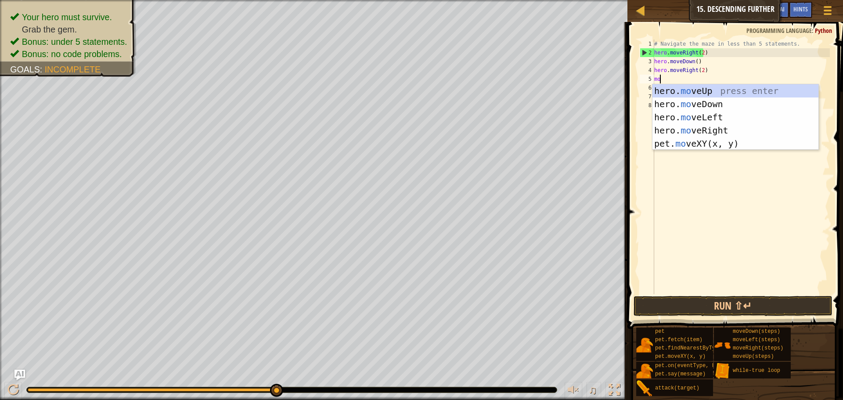
type textarea "move"
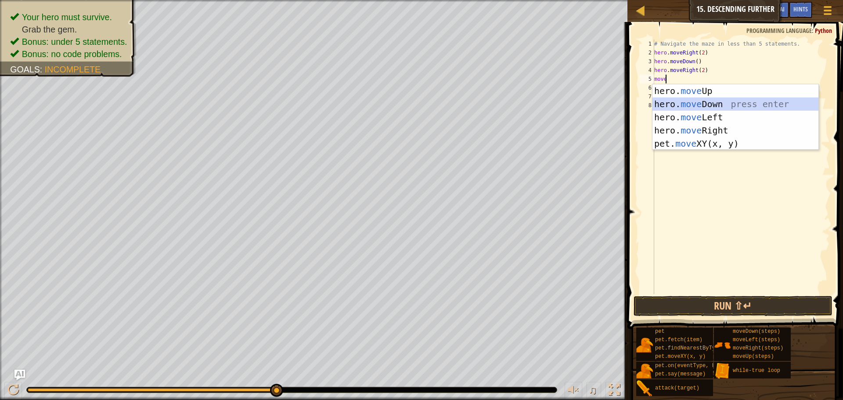
click at [697, 104] on div "hero. move Up press enter hero. move Down press enter hero. move Left press ent…" at bounding box center [735, 130] width 166 height 92
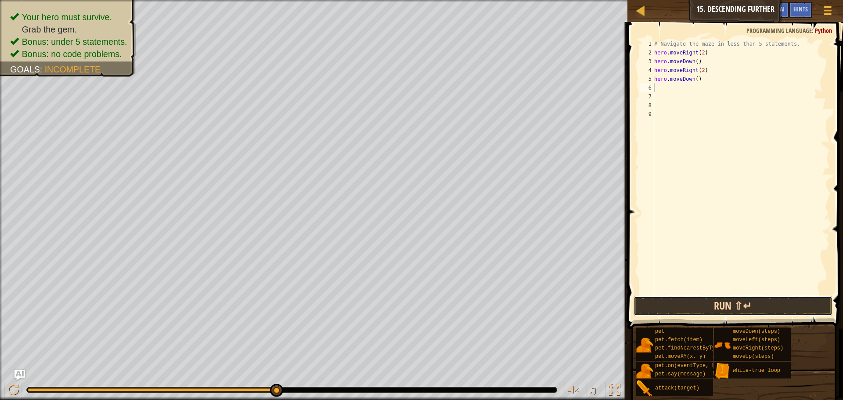
click at [747, 303] on button "Run ⇧↵" at bounding box center [732, 306] width 199 height 20
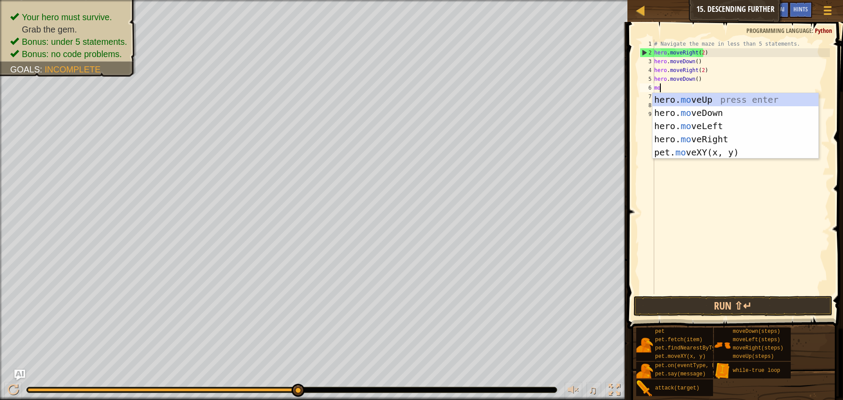
scroll to position [4, 0]
type textarea "move"
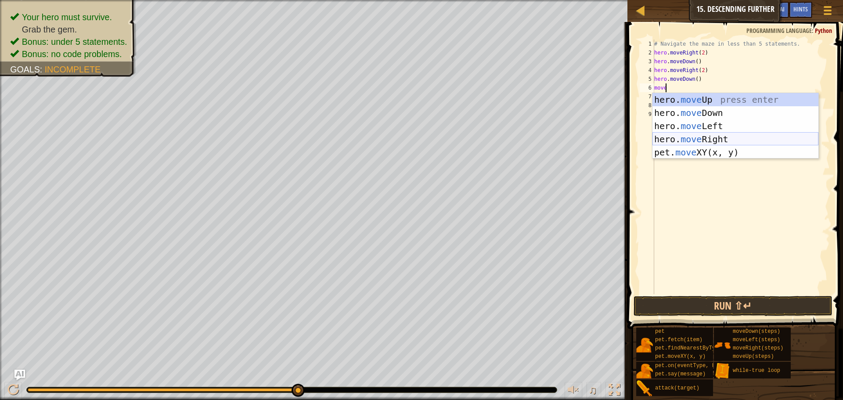
click at [716, 133] on div "hero. move Up press enter hero. move Down press enter hero. move Left press ent…" at bounding box center [735, 139] width 166 height 92
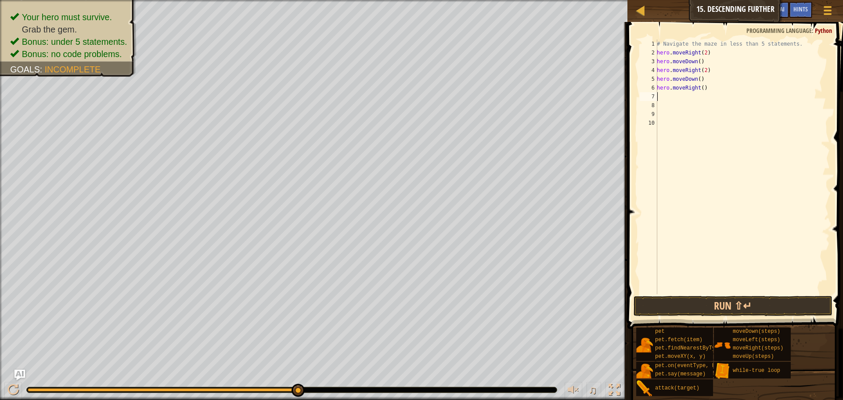
scroll to position [4, 0]
click at [698, 87] on div "# Navigate the maze in less than 5 statements. hero . moveRight ( 2 ) hero . mo…" at bounding box center [742, 175] width 175 height 272
click at [713, 304] on button "Run ⇧↵" at bounding box center [732, 306] width 199 height 20
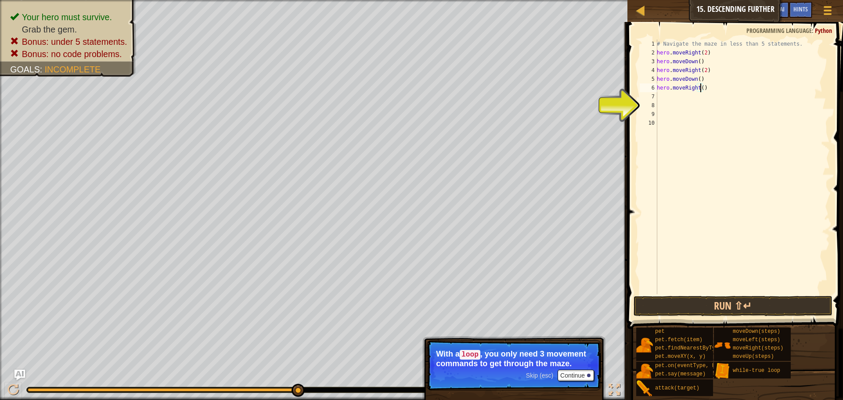
click at [699, 88] on div "# Navigate the maze in less than 5 statements. hero . moveRight ( 2 ) hero . mo…" at bounding box center [742, 175] width 175 height 272
type textarea "hero.moveRight(2)"
click at [661, 297] on button "Run ⇧↵" at bounding box center [732, 306] width 199 height 20
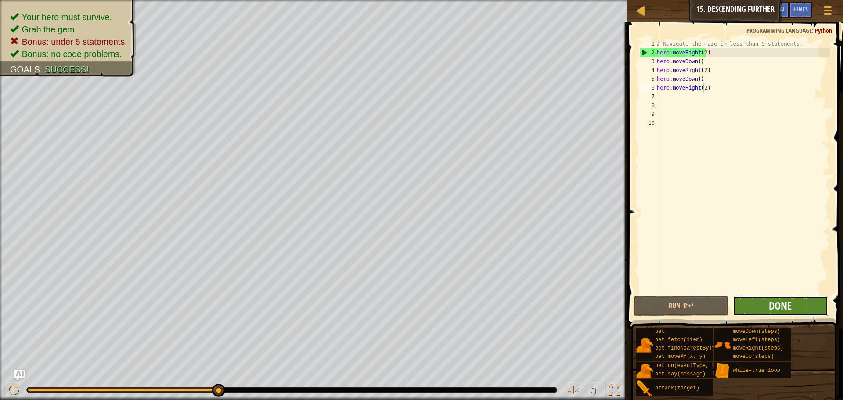
click at [751, 307] on button "Done" at bounding box center [779, 306] width 95 height 20
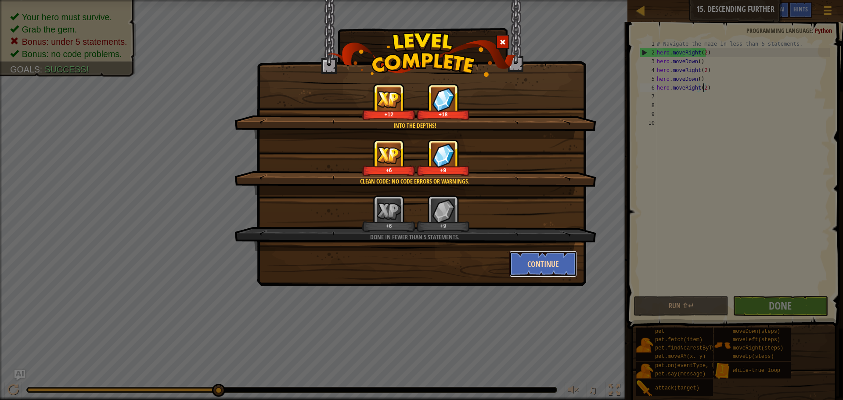
click at [542, 266] on button "Continue" at bounding box center [543, 264] width 68 height 26
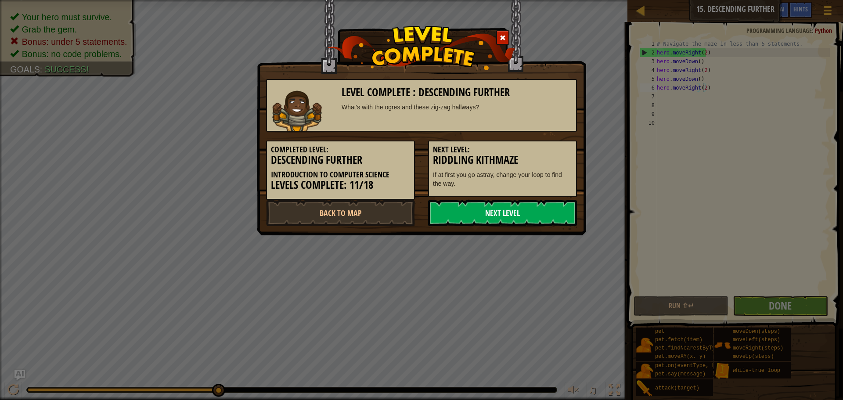
click at [531, 218] on link "Next Level" at bounding box center [502, 213] width 149 height 26
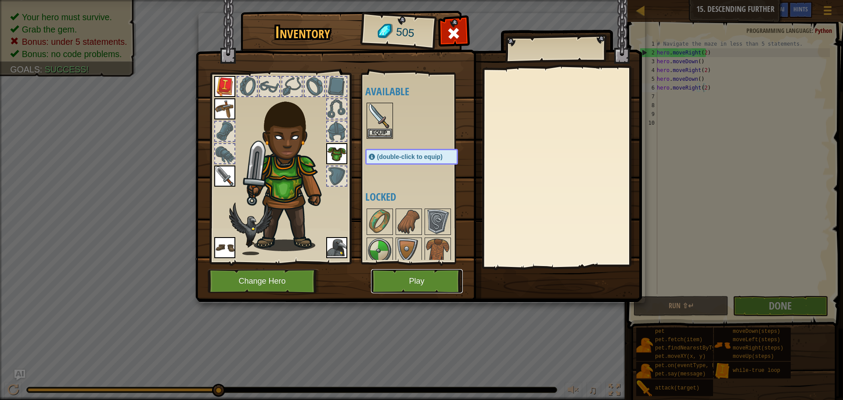
click at [391, 280] on button "Play" at bounding box center [417, 281] width 92 height 24
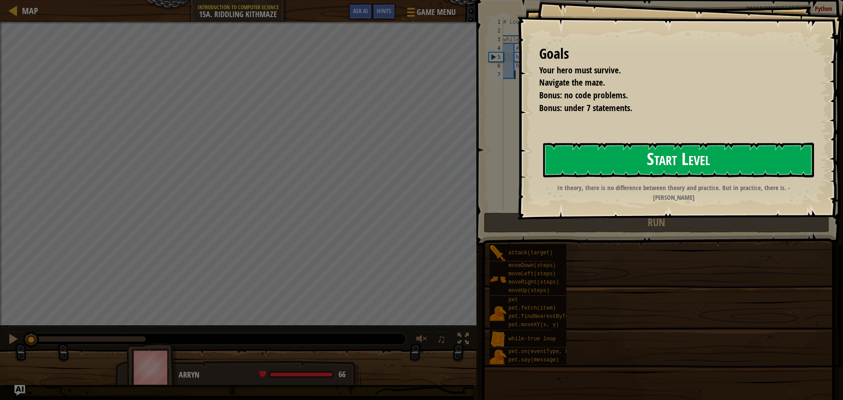
click at [633, 151] on button "Start Level" at bounding box center [678, 160] width 271 height 35
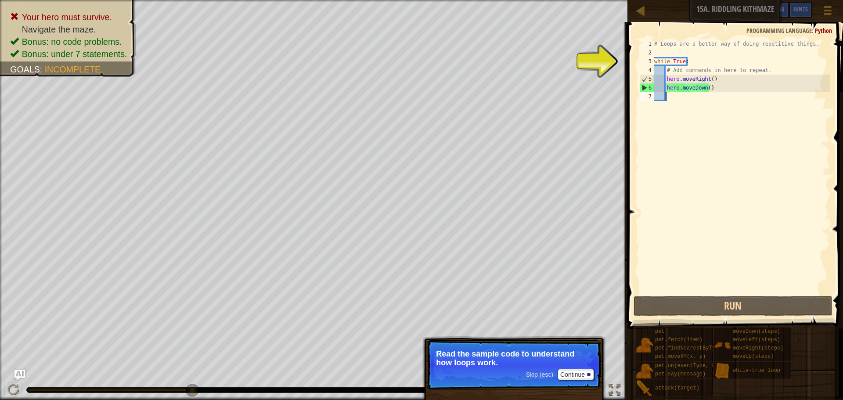
click at [583, 366] on p "Read the sample code to understand how loops work." at bounding box center [514, 358] width 156 height 18
click at [583, 369] on button "Continue" at bounding box center [575, 374] width 36 height 11
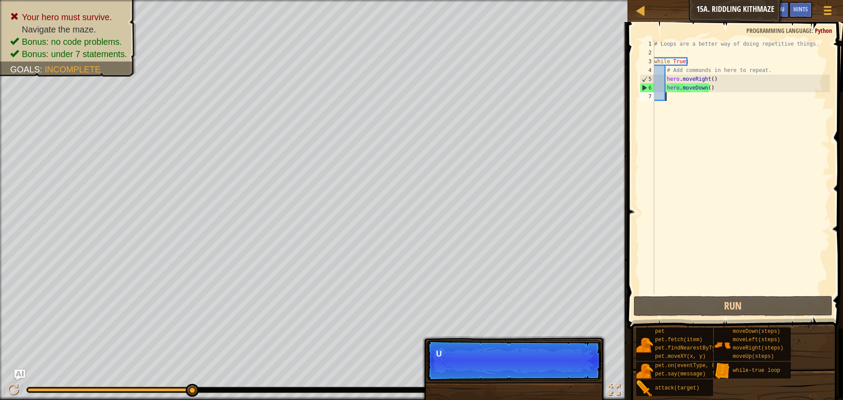
scroll to position [4, 0]
click at [567, 360] on button "Continue" at bounding box center [575, 365] width 36 height 11
click at [567, 360] on div "Your hero must survive. Navigate the maze. Bonus: no code problems. Bonus: unde…" at bounding box center [421, 200] width 843 height 400
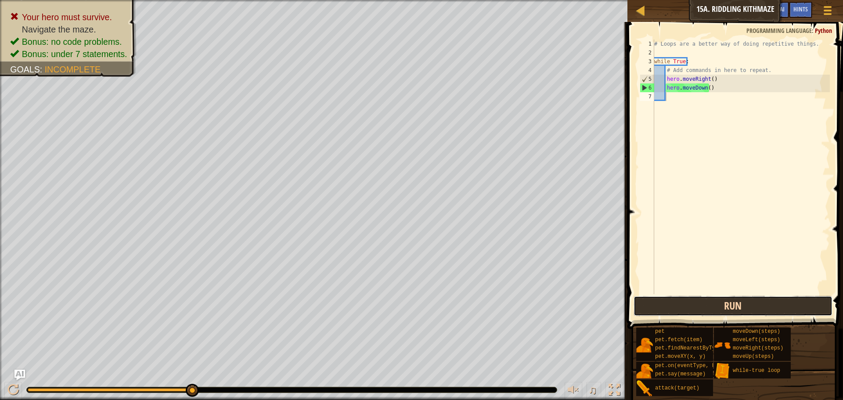
click at [758, 312] on button "Run" at bounding box center [732, 306] width 199 height 20
